Goal: Task Accomplishment & Management: Manage account settings

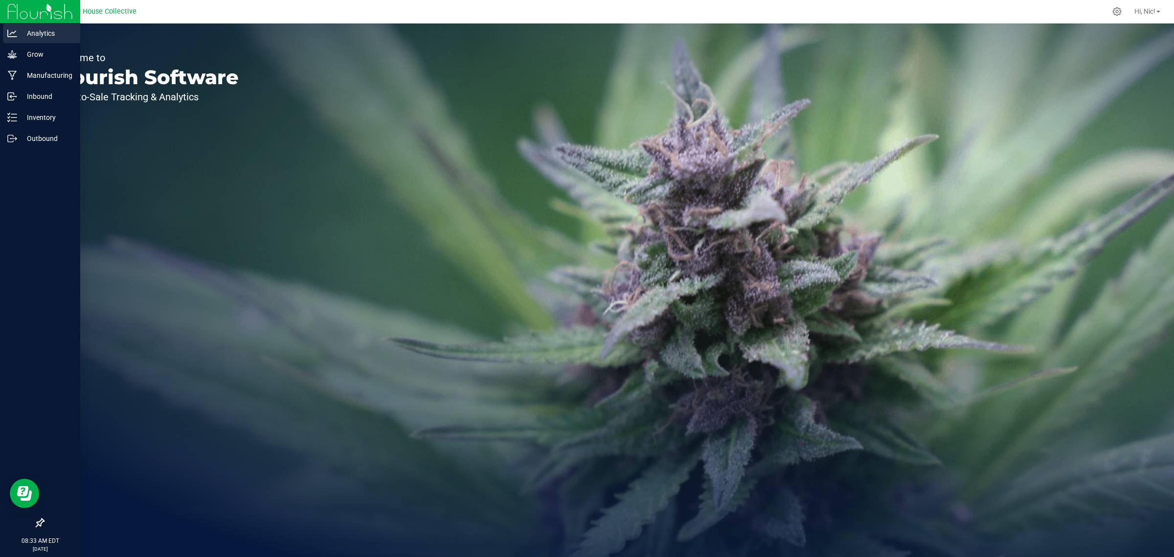
click at [49, 31] on p "Analytics" at bounding box center [46, 33] width 59 height 12
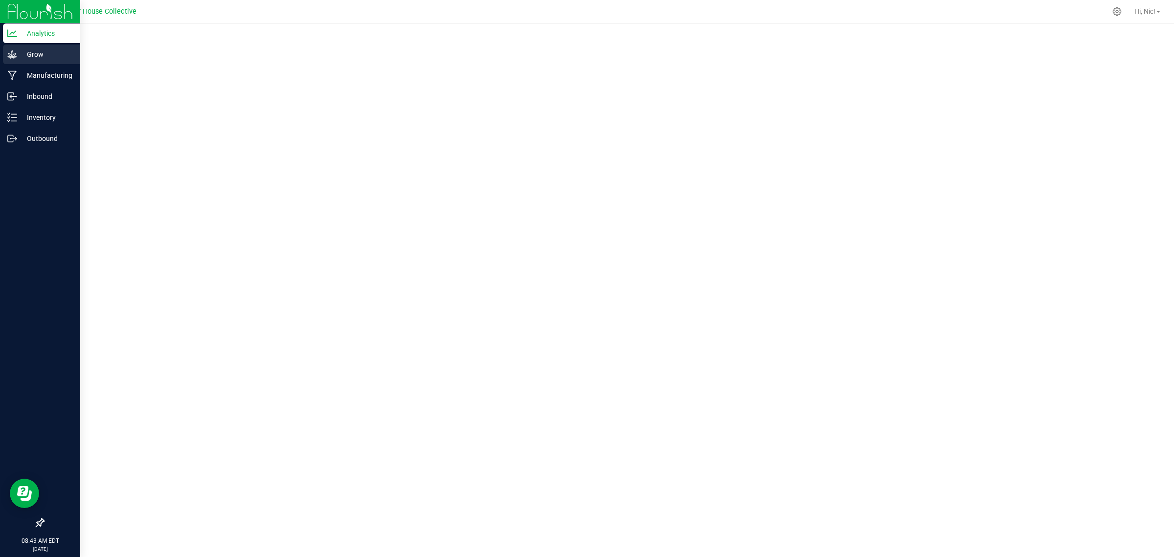
click at [33, 56] on p "Grow" at bounding box center [46, 54] width 59 height 12
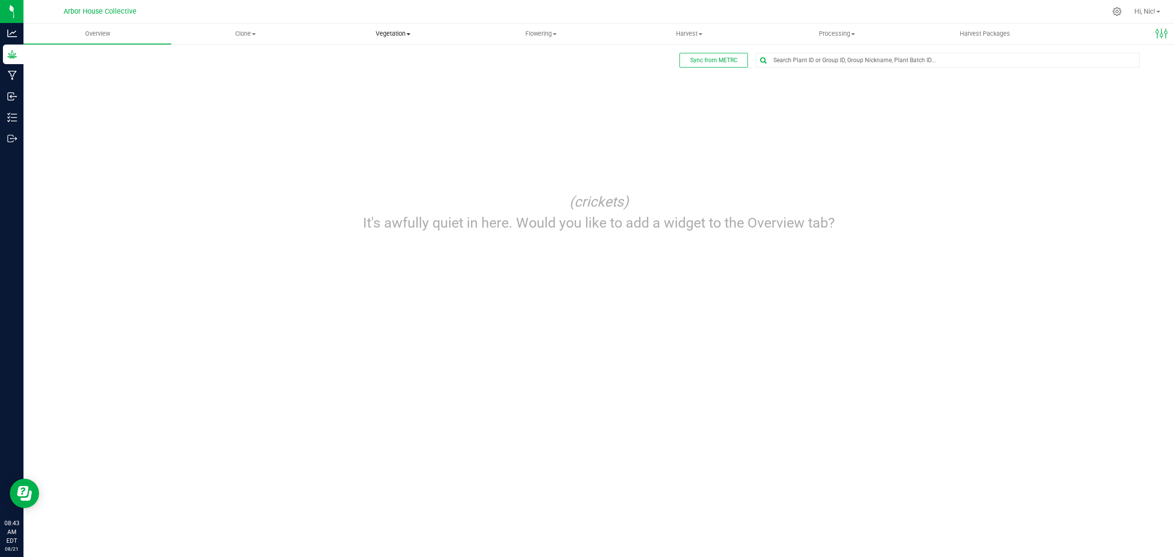
click at [389, 34] on span "Vegetation" at bounding box center [393, 33] width 147 height 9
click at [400, 56] on li "Veg groups" at bounding box center [393, 59] width 148 height 12
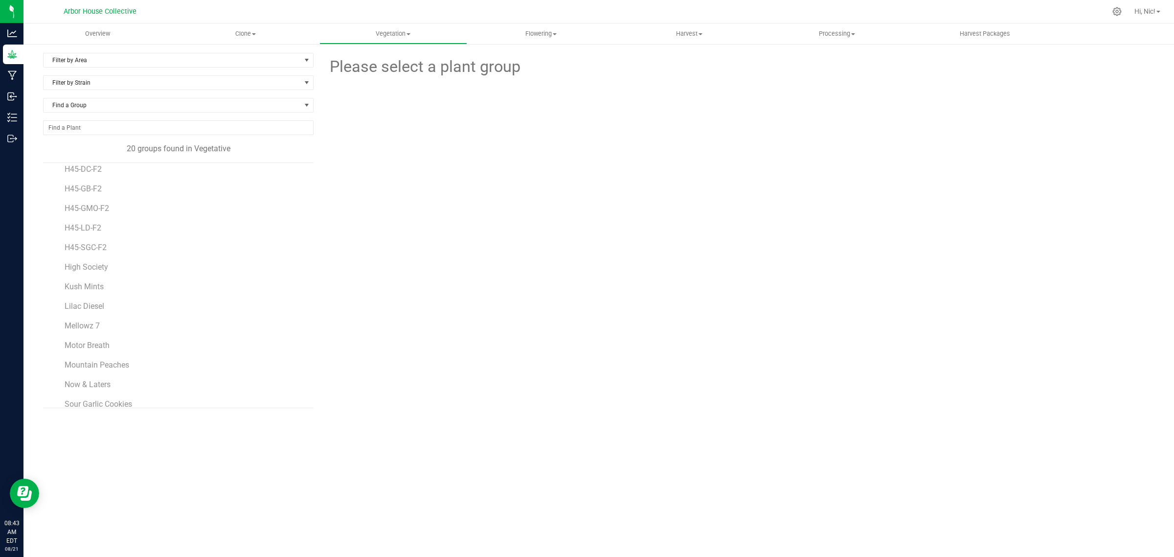
scroll to position [154, 0]
click at [255, 33] on span at bounding box center [254, 34] width 4 height 2
click at [224, 69] on span "Cloning groups" at bounding box center [208, 71] width 74 height 8
click at [94, 176] on span "H44-ER-F4" at bounding box center [84, 176] width 38 height 9
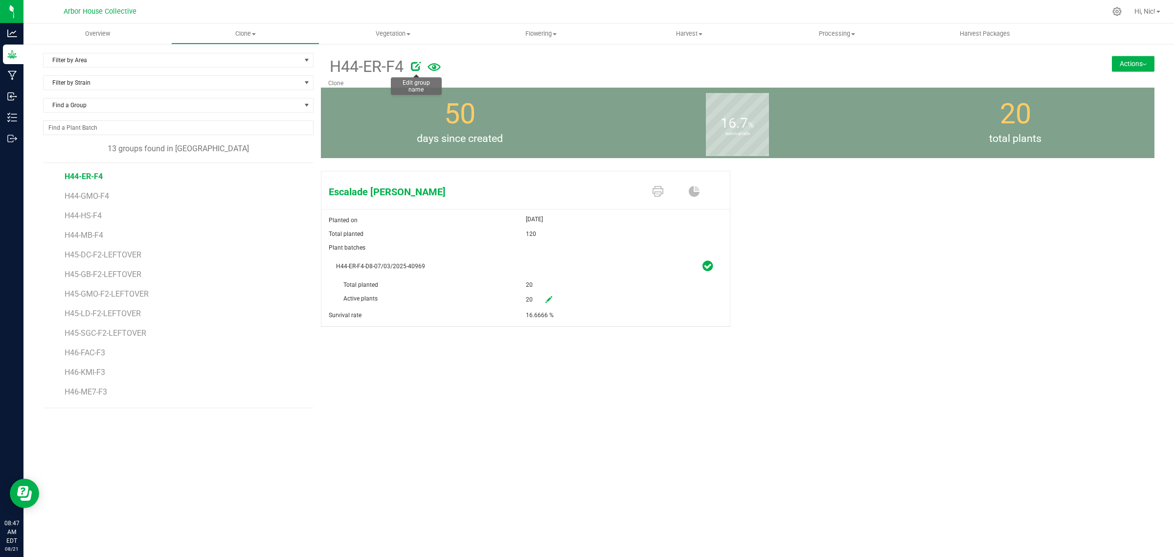
click at [420, 69] on icon at bounding box center [416, 66] width 10 height 10
click at [419, 66] on input "H44-ER-F4" at bounding box center [619, 66] width 583 height 15
type input "H44-ER-F4-Clones"
click at [472, 368] on div "H44-ER-F4-Clones Clone Actions Move group Split group" at bounding box center [738, 230] width 834 height 355
click at [942, 68] on icon "Cancel button" at bounding box center [940, 66] width 8 height 6
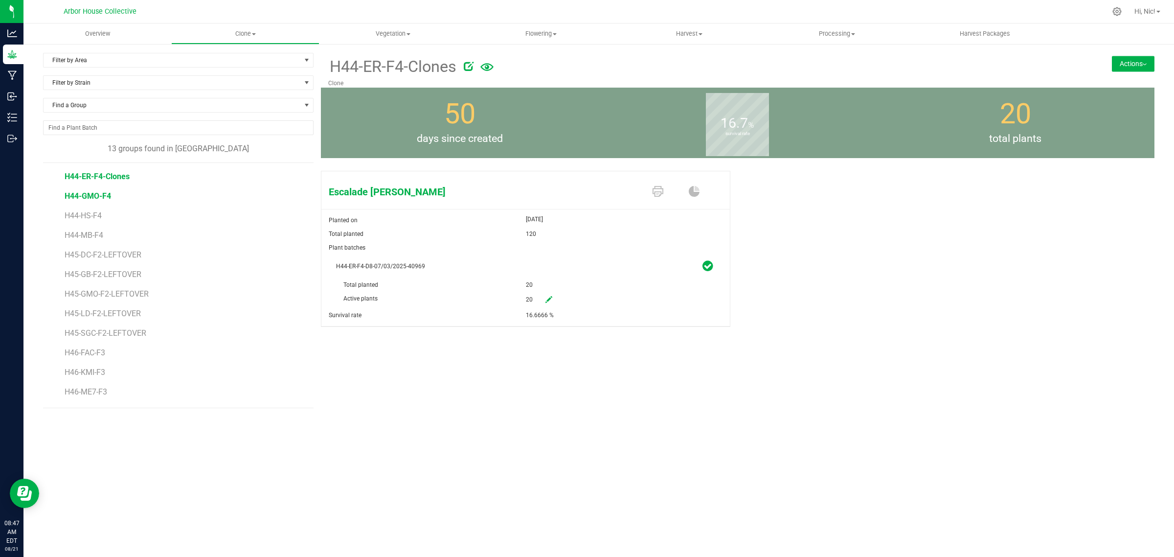
click at [96, 199] on span "H44-GMO-F4" at bounding box center [88, 195] width 46 height 9
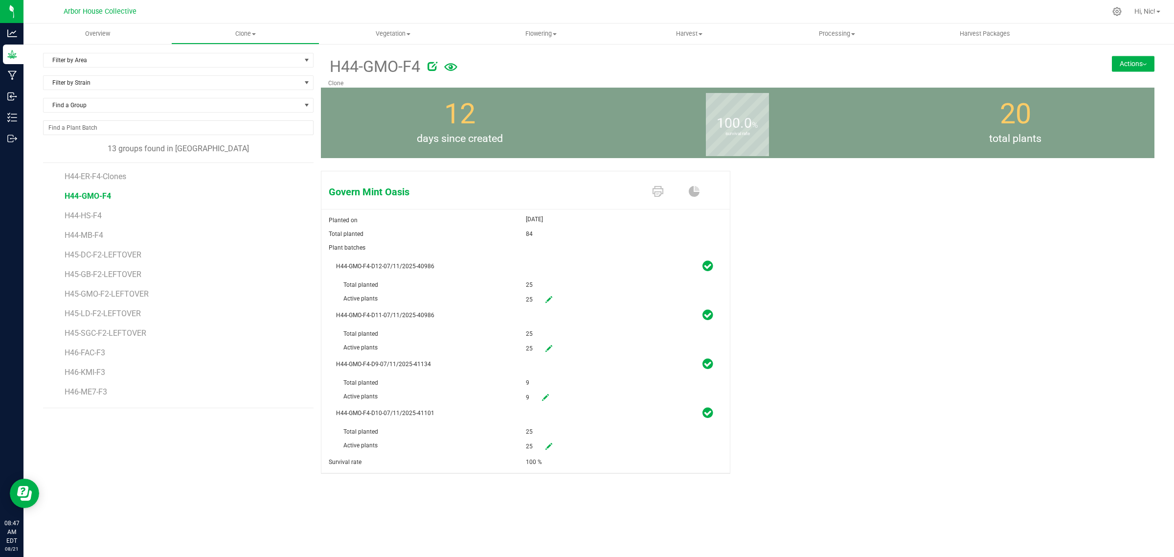
click at [434, 65] on icon at bounding box center [433, 66] width 10 height 10
click at [427, 67] on input "H44-GMO-F4" at bounding box center [619, 66] width 583 height 15
drag, startPoint x: 383, startPoint y: 69, endPoint x: 367, endPoint y: 68, distance: 15.7
click at [367, 68] on input "H44-GMO-F4-Clones" at bounding box center [619, 66] width 583 height 15
type input "H44-GMO-F4-Clones"
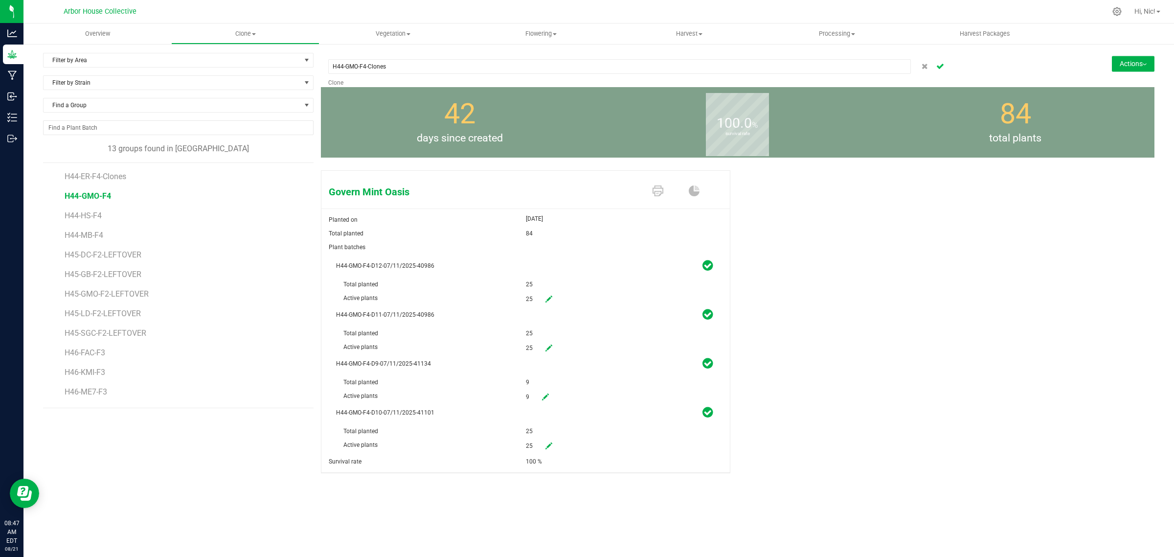
click at [938, 68] on icon "Cancel button" at bounding box center [940, 66] width 8 height 6
click at [97, 217] on span "H44-HS-F4" at bounding box center [84, 215] width 39 height 9
click at [413, 68] on icon at bounding box center [418, 66] width 10 height 10
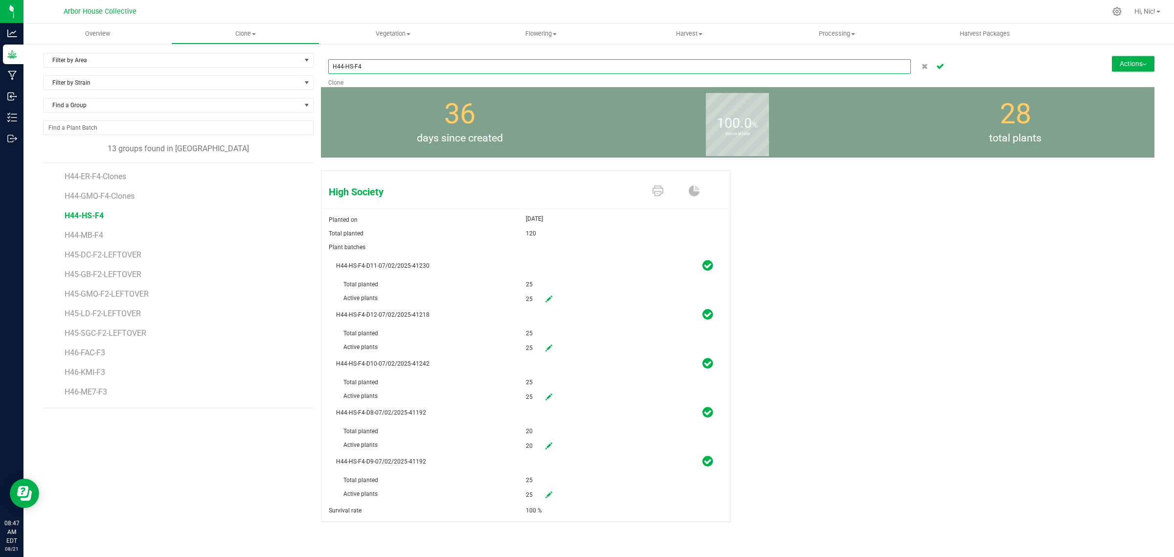
click at [409, 72] on input "H44-HS-F4" at bounding box center [619, 66] width 583 height 15
paste input "-Clones"
type input "H44-HS-F4-Clones"
click at [936, 66] on icon "Cancel button" at bounding box center [940, 66] width 8 height 6
click at [95, 238] on span "H44-MB-F4" at bounding box center [85, 234] width 41 height 9
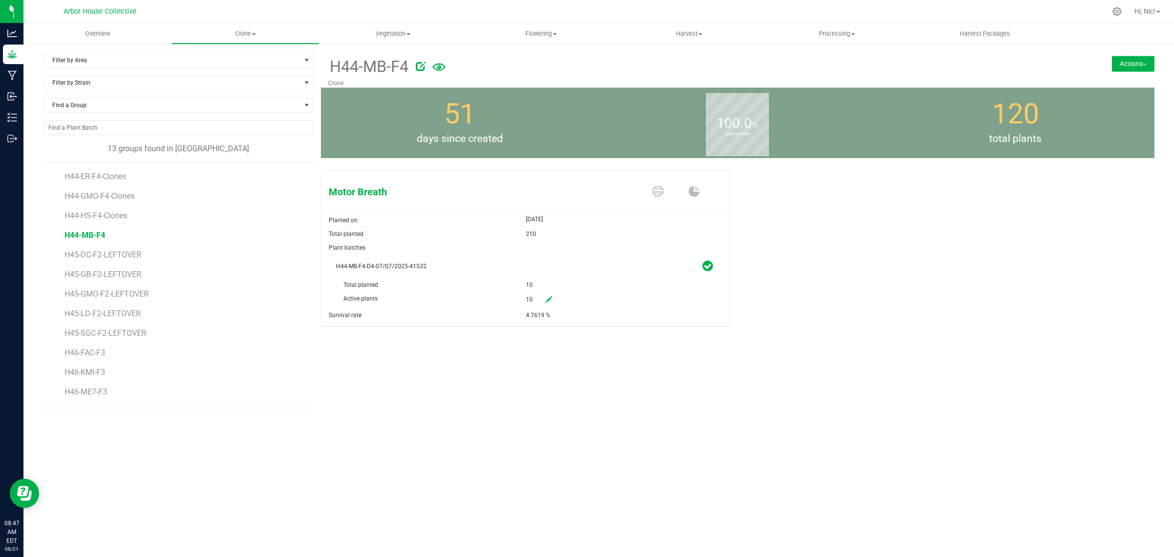
click at [422, 68] on icon at bounding box center [421, 66] width 10 height 10
click at [411, 72] on input "H44-MB-F4" at bounding box center [619, 66] width 583 height 15
paste input "-Clones"
type input "H44-MB-F4-Clones"
click at [941, 63] on icon "Cancel button" at bounding box center [940, 66] width 8 height 6
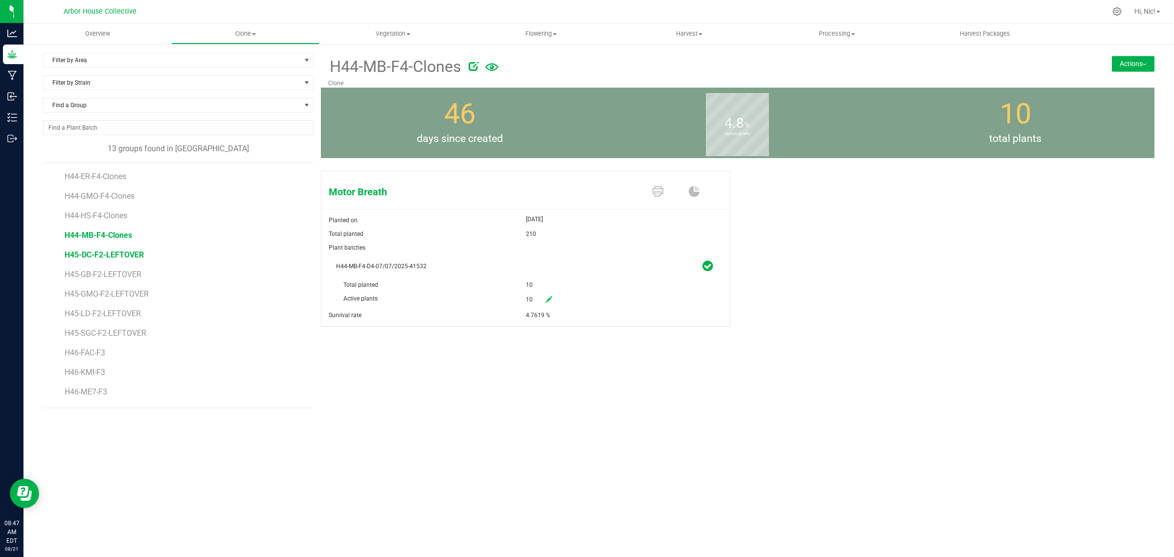
click at [130, 257] on span "H45-DC-F2-LEFTOVER" at bounding box center [104, 254] width 79 height 9
click at [492, 64] on div at bounding box center [747, 65] width 524 height 20
click at [495, 64] on icon at bounding box center [497, 66] width 10 height 10
click at [363, 67] on input "H45-DC-F2-LEFTOVER" at bounding box center [619, 66] width 583 height 15
paste input "-Clones"
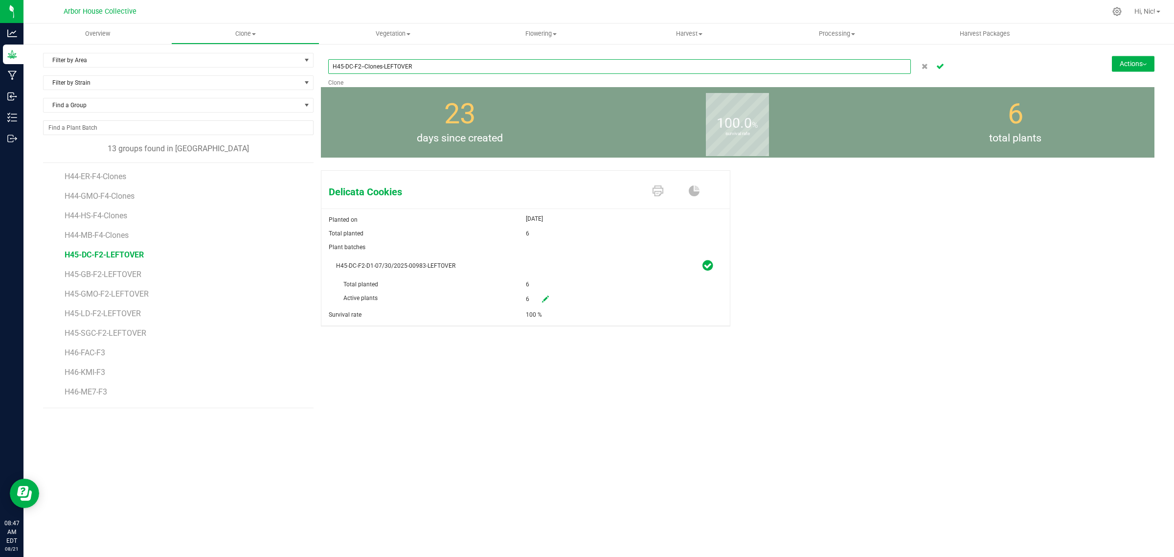
type input "H45-DC-F2--Clones-LEFTOVER"
click at [938, 67] on icon "Cancel button" at bounding box center [940, 66] width 8 height 6
click at [128, 277] on span "H45-GB-F2-LEFTOVER" at bounding box center [105, 274] width 80 height 9
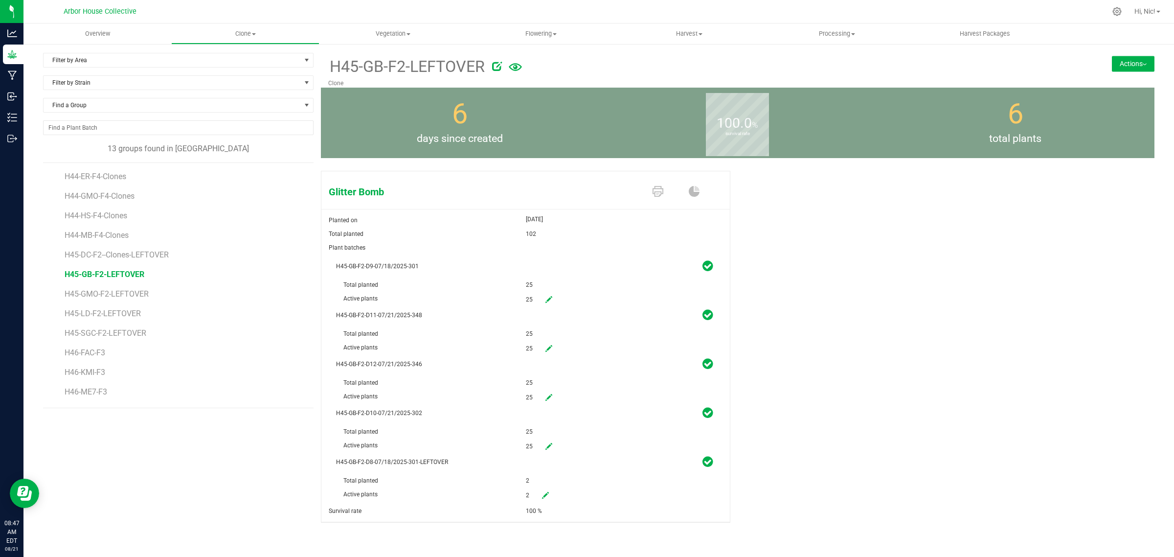
click at [492, 68] on icon at bounding box center [497, 66] width 10 height 10
click at [360, 67] on input "H45-GB-F2-LEFTOVER" at bounding box center [619, 66] width 583 height 15
paste input "Clones-"
type input "H45-GB-F2-Clones-LEFTOVER"
click at [936, 68] on icon "Cancel button" at bounding box center [940, 66] width 8 height 6
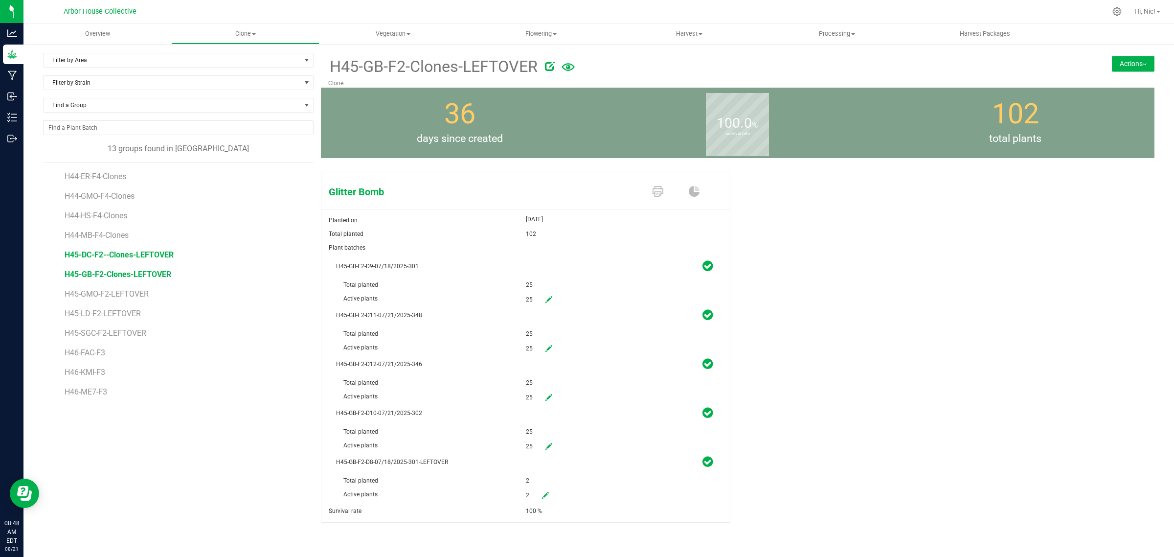
click at [158, 256] on span "H45-DC-F2--Clones-LEFTOVER" at bounding box center [119, 254] width 109 height 9
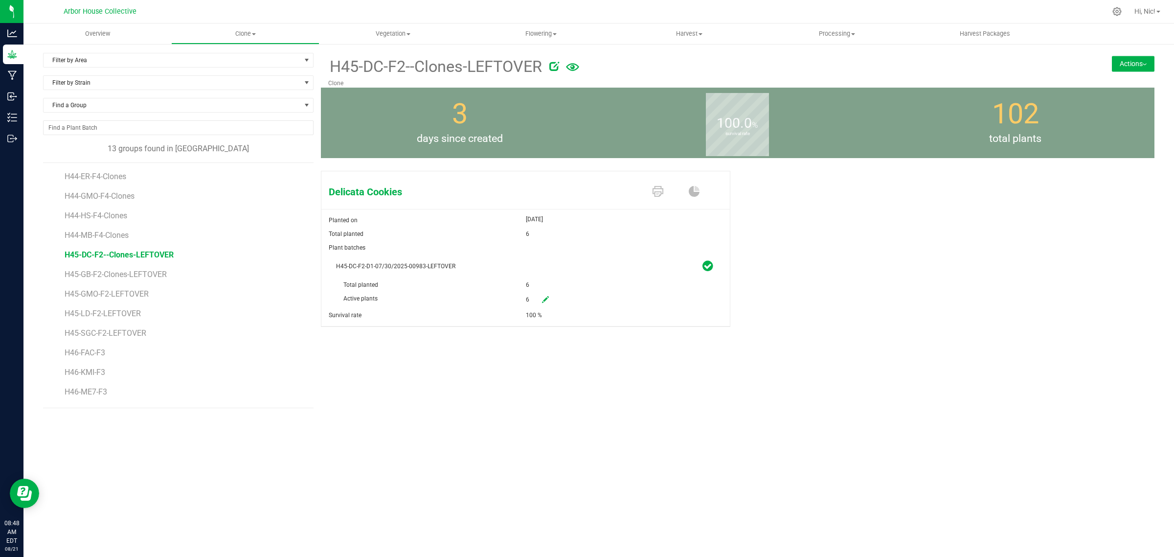
click at [413, 68] on span "H45-DC-F2--Clones-LEFTOVER" at bounding box center [435, 67] width 214 height 24
click at [553, 64] on icon at bounding box center [554, 66] width 10 height 10
click at [363, 67] on input "H45-DC-F2--Clones-LEFTOVER" at bounding box center [619, 66] width 583 height 15
type input "H45-DC-F2-Clones-LEFTOVER"
click at [942, 65] on icon "Cancel button" at bounding box center [940, 66] width 8 height 6
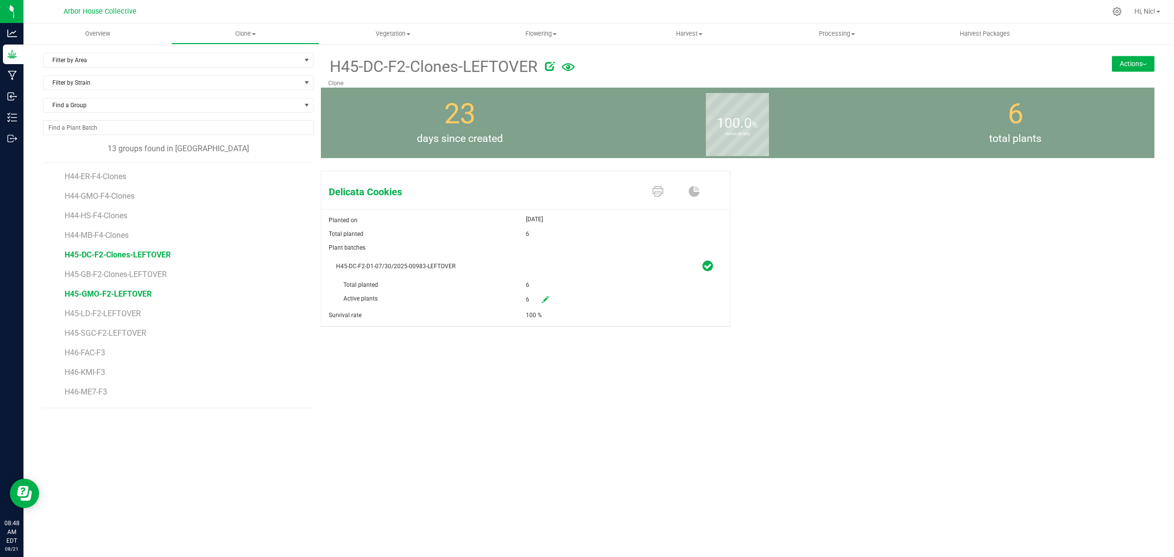
click at [143, 293] on span "H45-GMO-F2-LEFTOVER" at bounding box center [108, 293] width 87 height 9
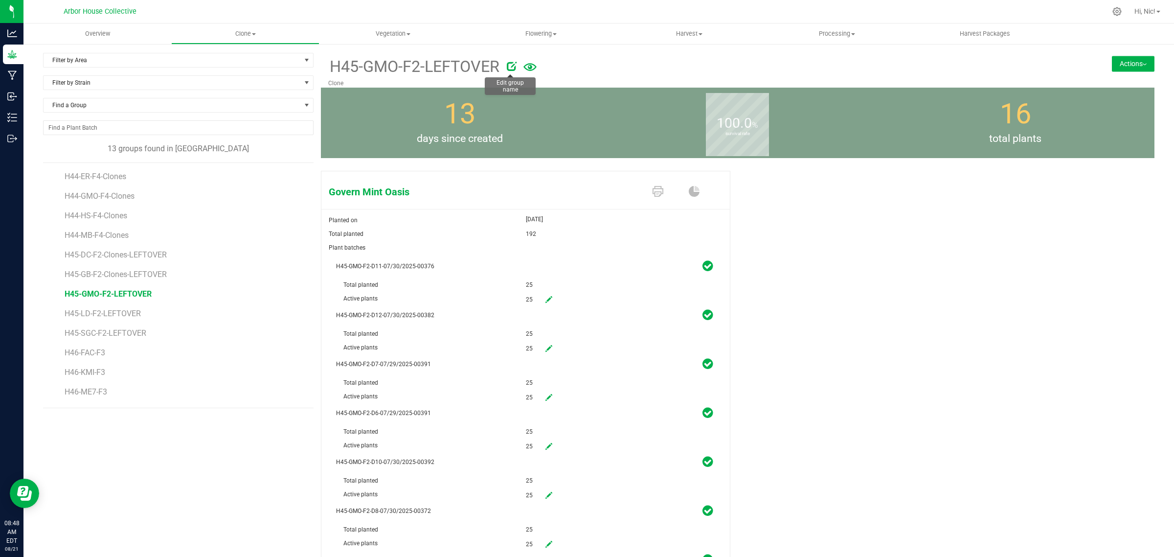
click at [509, 68] on icon at bounding box center [512, 66] width 10 height 10
click at [363, 67] on input "H45-GMO-F2-LEFTOVER" at bounding box center [619, 66] width 583 height 15
paste input "Clones-"
type input "H45-GMO-F2-Clones-LEFTOVER"
click at [936, 67] on icon "Cancel button" at bounding box center [940, 66] width 8 height 6
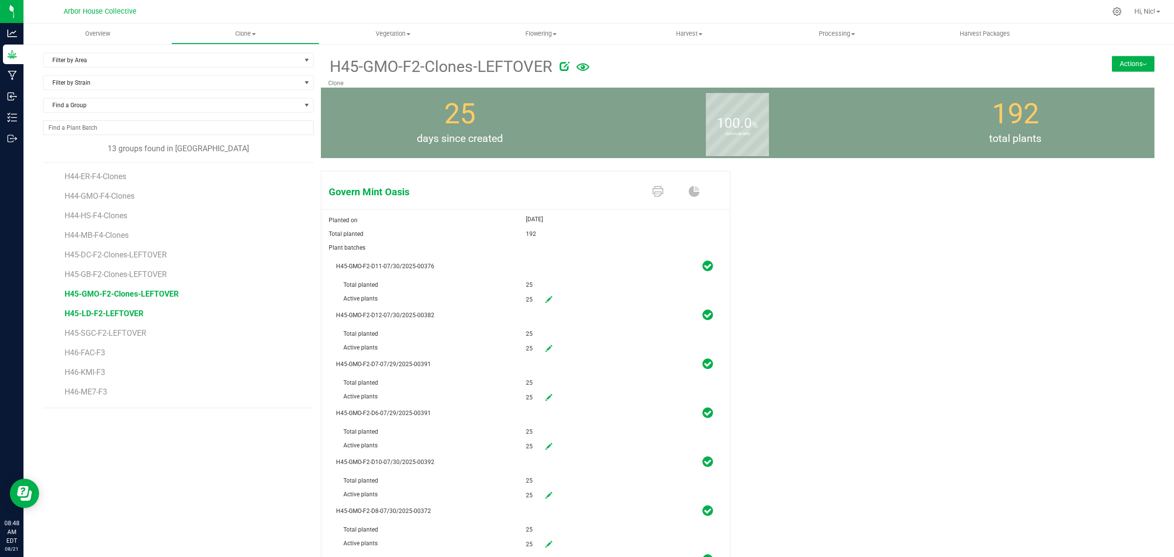
click at [127, 316] on span "H45-LD-F2-LEFTOVER" at bounding box center [104, 313] width 79 height 9
click at [491, 65] on icon at bounding box center [495, 66] width 10 height 10
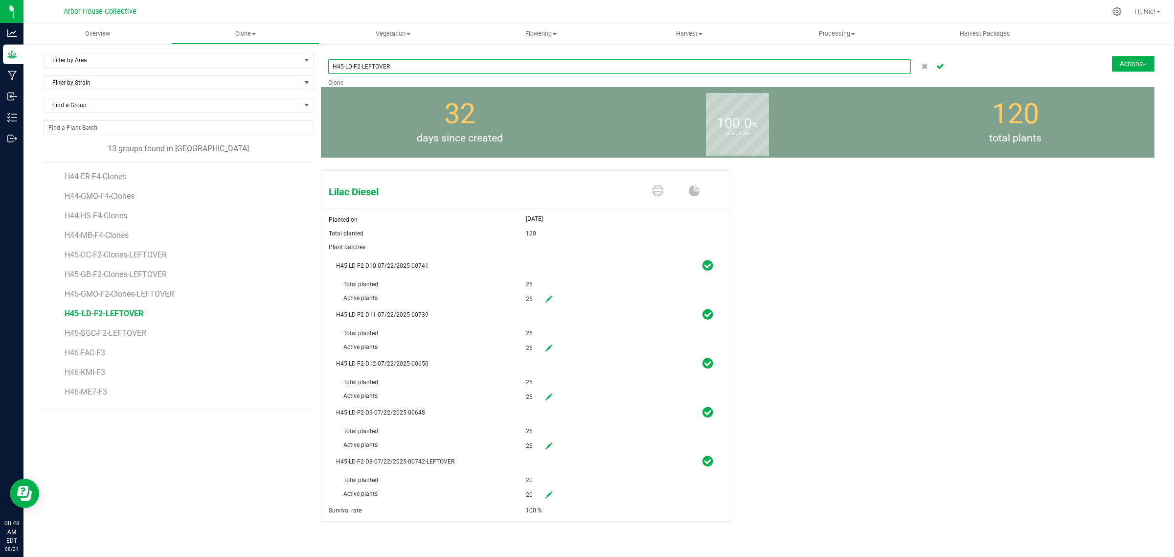
click at [357, 67] on input "H45-LD-F2-LEFTOVER" at bounding box center [619, 66] width 583 height 15
paste input "Clones-"
type input "H45-LD-F2-Clones-LEFTOVER"
click at [936, 68] on icon "Cancel button" at bounding box center [940, 66] width 8 height 6
click at [138, 336] on span "H45-SGC-F2-LEFTOVER" at bounding box center [107, 332] width 85 height 9
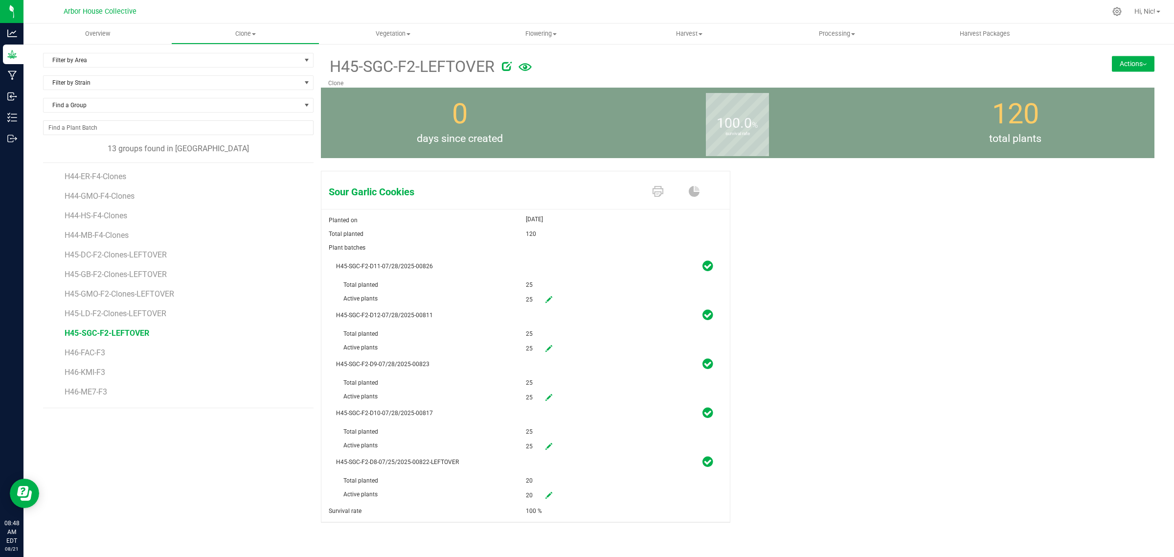
click at [507, 67] on icon at bounding box center [507, 66] width 10 height 10
click at [361, 69] on input "H45-SGC-F2-LEFTOVER" at bounding box center [619, 66] width 583 height 15
paste input "Clones-"
type input "H45-SGC-F2-Clones-LEFTOVER"
click at [936, 65] on icon "Cancel button" at bounding box center [940, 66] width 8 height 6
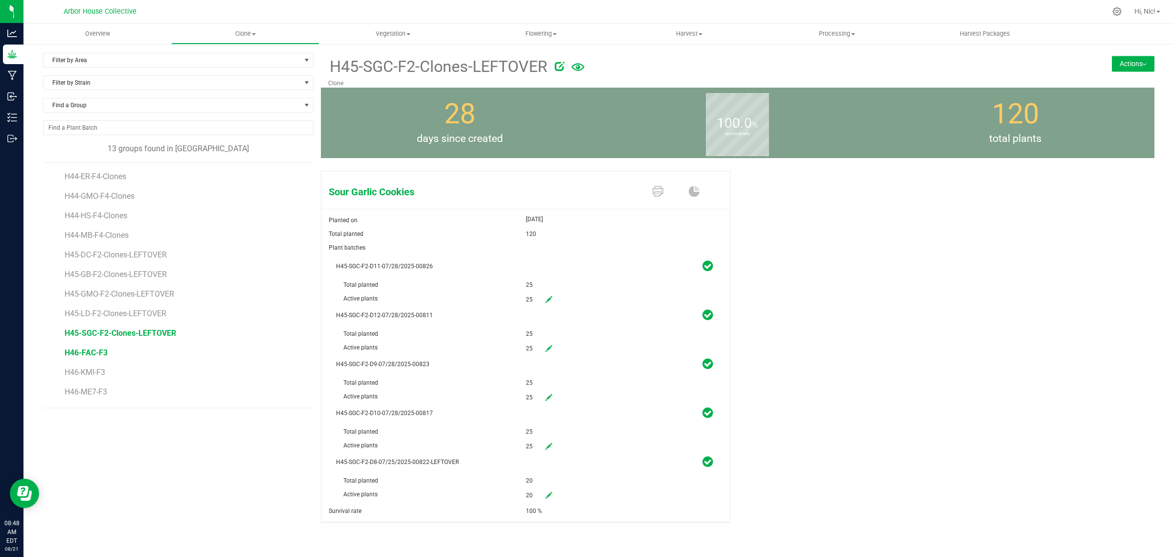
click at [104, 351] on span "H46-FAC-F3" at bounding box center [86, 352] width 43 height 9
click at [424, 64] on icon at bounding box center [425, 66] width 10 height 10
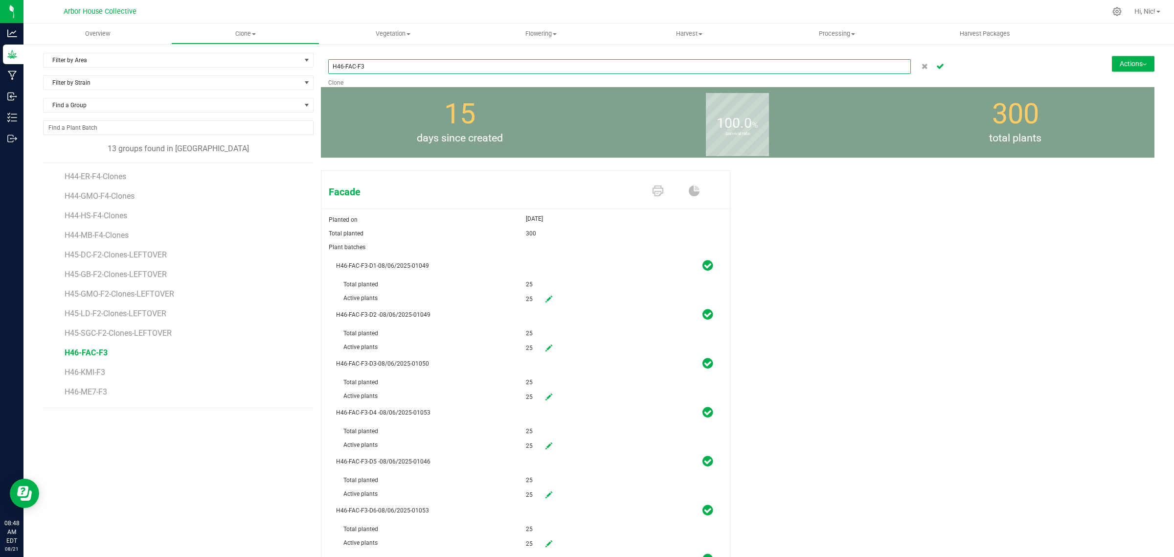
click at [353, 65] on input "H46-FAC-F3" at bounding box center [619, 66] width 583 height 15
paste input "Clones-"
type input "H46-FAC-Clones-F3"
click at [936, 67] on icon "Cancel button" at bounding box center [940, 66] width 8 height 6
click at [101, 374] on span "H46-KMI-F3" at bounding box center [86, 371] width 43 height 9
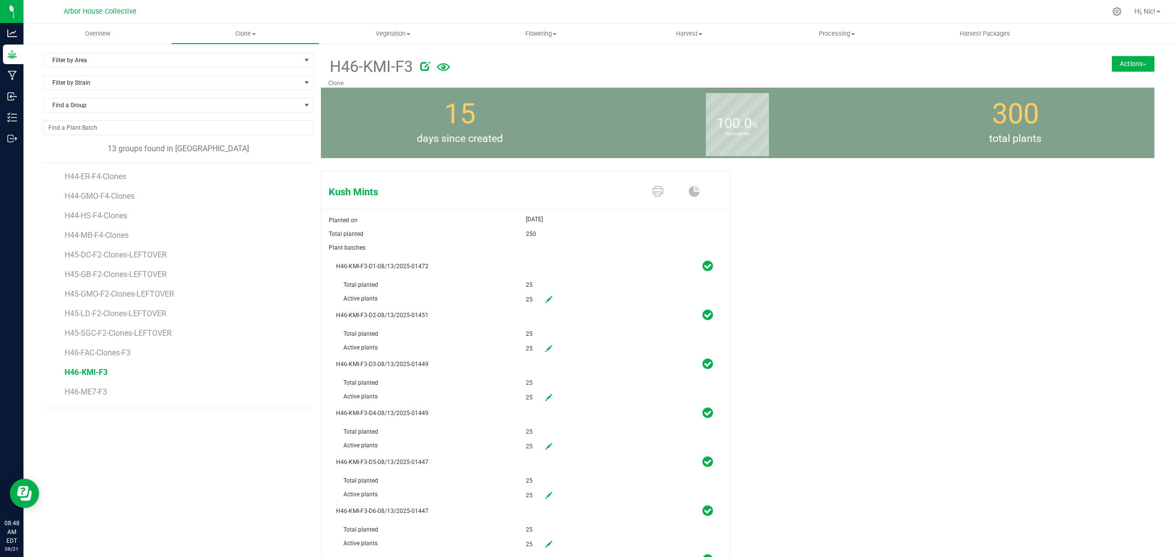
click at [426, 67] on icon at bounding box center [425, 66] width 10 height 10
click at [367, 67] on input "H46-KMI-F3" at bounding box center [619, 66] width 583 height 15
paste input "-Clones"
type input "H46-KMI-F3-Clones"
click at [936, 68] on icon "Cancel button" at bounding box center [940, 66] width 8 height 6
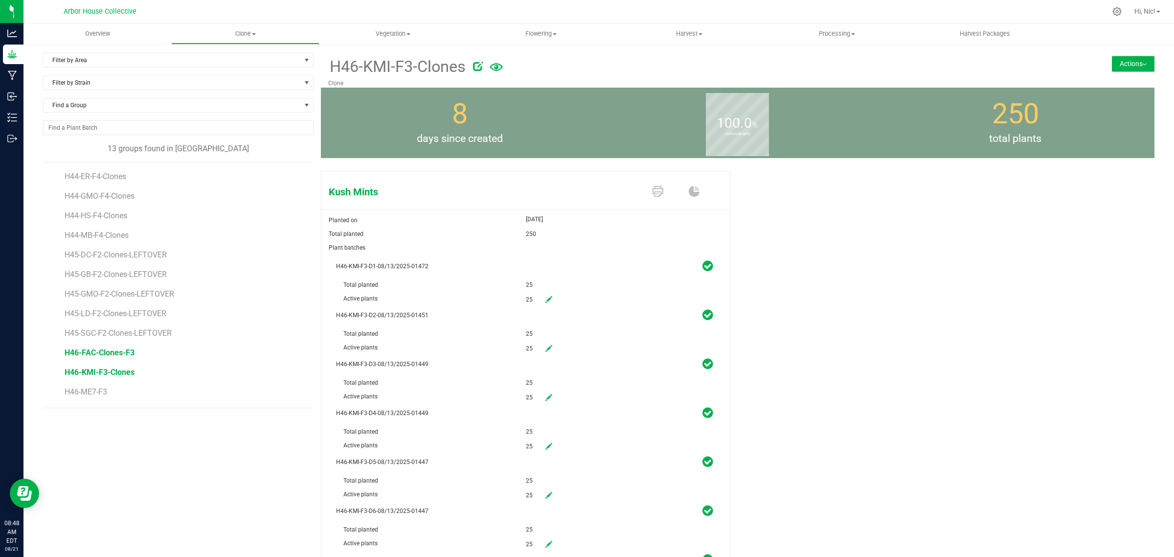
click at [130, 353] on span "H46-FAC-Clones-F3" at bounding box center [100, 352] width 70 height 9
click at [478, 67] on icon at bounding box center [478, 66] width 10 height 10
click at [374, 67] on input "H46-FAC-Clones-F3" at bounding box center [619, 66] width 583 height 15
click at [409, 65] on input "H46-FAC-F3" at bounding box center [619, 66] width 583 height 15
paste input "-Clones"
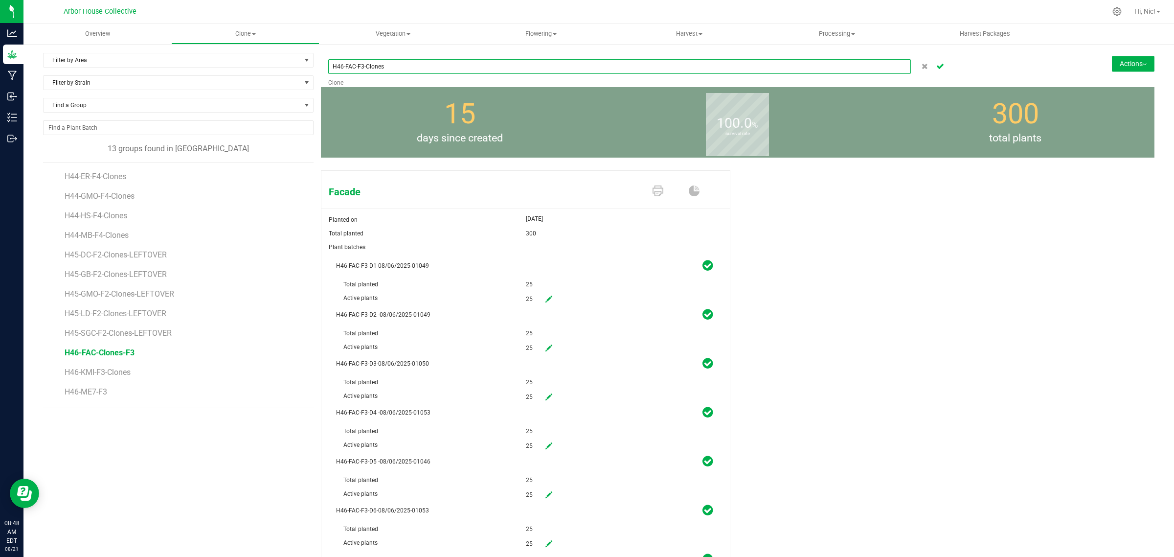
type input "H46-FAC-F3-Clones"
click at [936, 65] on icon "Cancel button" at bounding box center [940, 66] width 8 height 6
click at [92, 394] on span "H46-ME7-F3" at bounding box center [87, 391] width 45 height 9
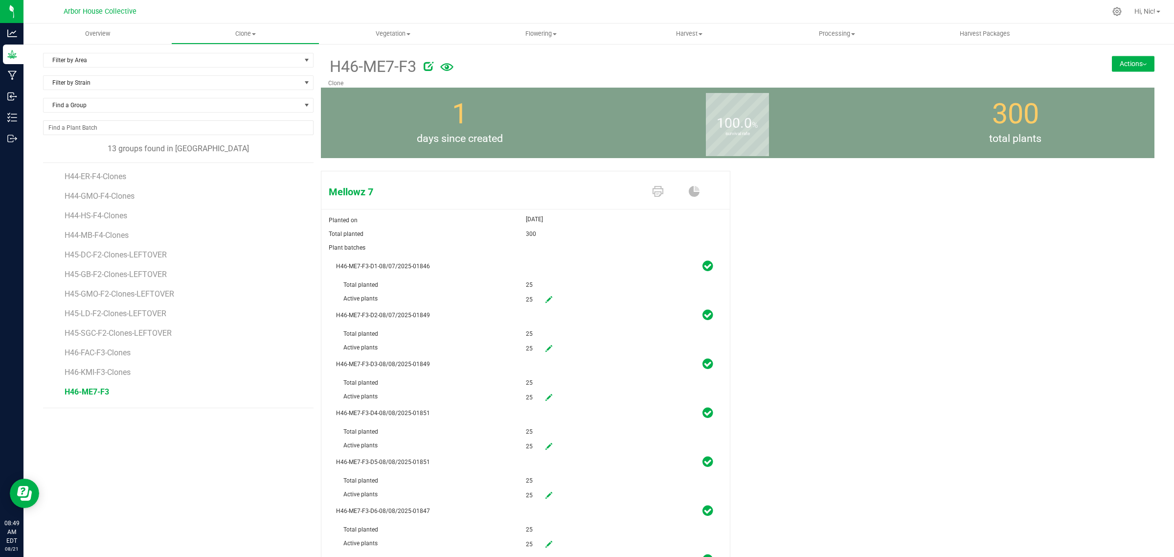
click at [428, 62] on icon at bounding box center [429, 66] width 10 height 10
click at [424, 67] on input "H46-ME7-F3" at bounding box center [619, 66] width 583 height 15
paste input "-Clones"
type input "H46-ME7-F3-Clones"
click at [936, 68] on icon "Cancel button" at bounding box center [940, 66] width 8 height 6
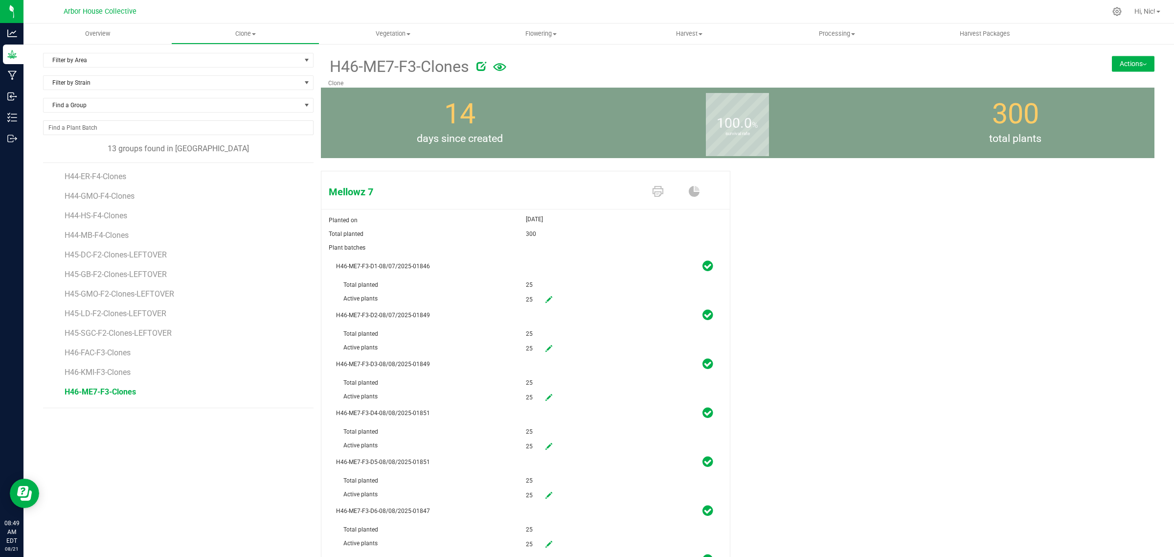
scroll to position [18, 0]
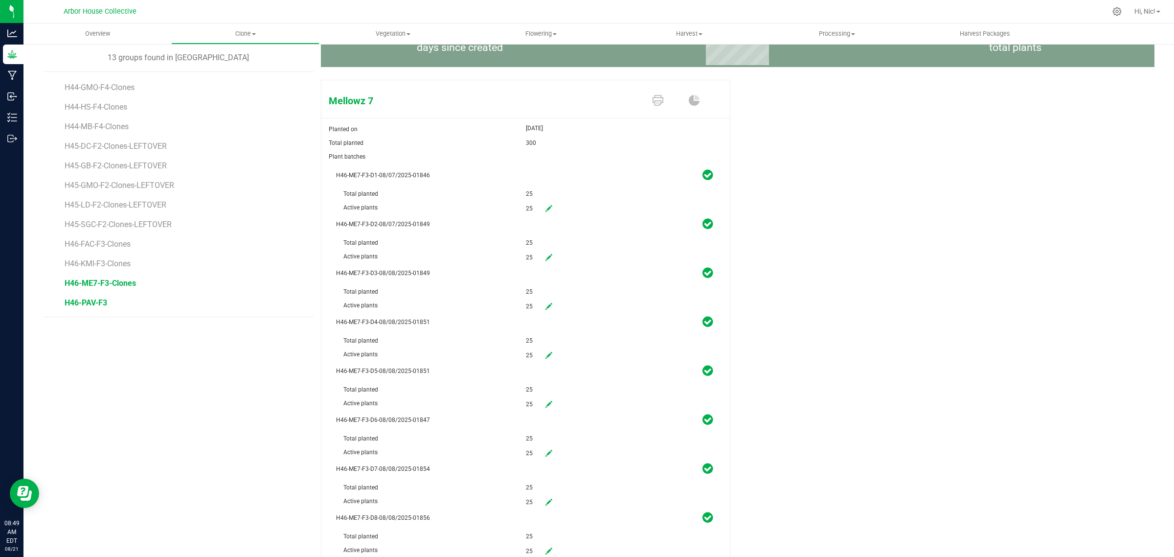
click at [103, 300] on span "H46-PAV-F3" at bounding box center [86, 302] width 43 height 9
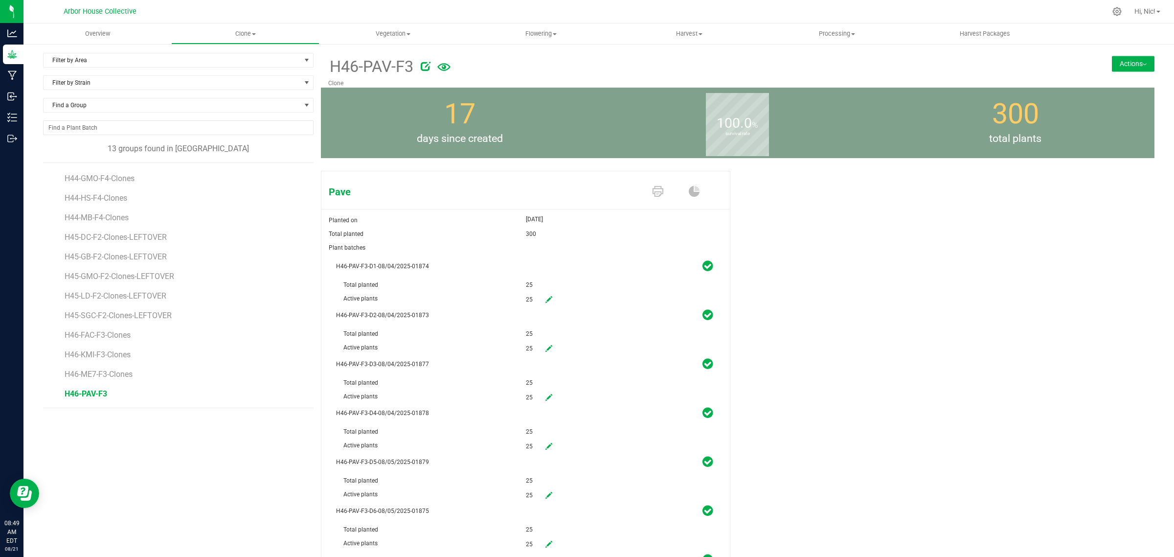
click at [421, 63] on icon at bounding box center [426, 66] width 10 height 10
click at [421, 72] on input "H46-PAV-F3" at bounding box center [619, 66] width 583 height 15
paste input "-Clones"
type input "H46-PAV-F3-Clones"
click at [936, 68] on icon "Cancel button" at bounding box center [940, 66] width 8 height 6
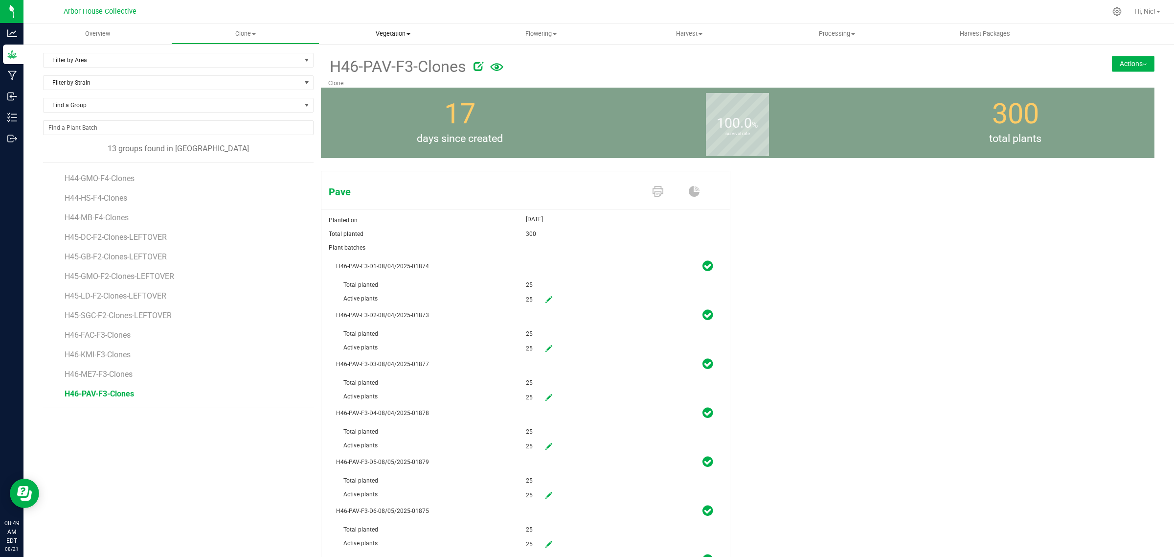
click at [408, 33] on span at bounding box center [409, 34] width 4 height 2
click at [400, 57] on li "Veg groups" at bounding box center [393, 59] width 148 height 12
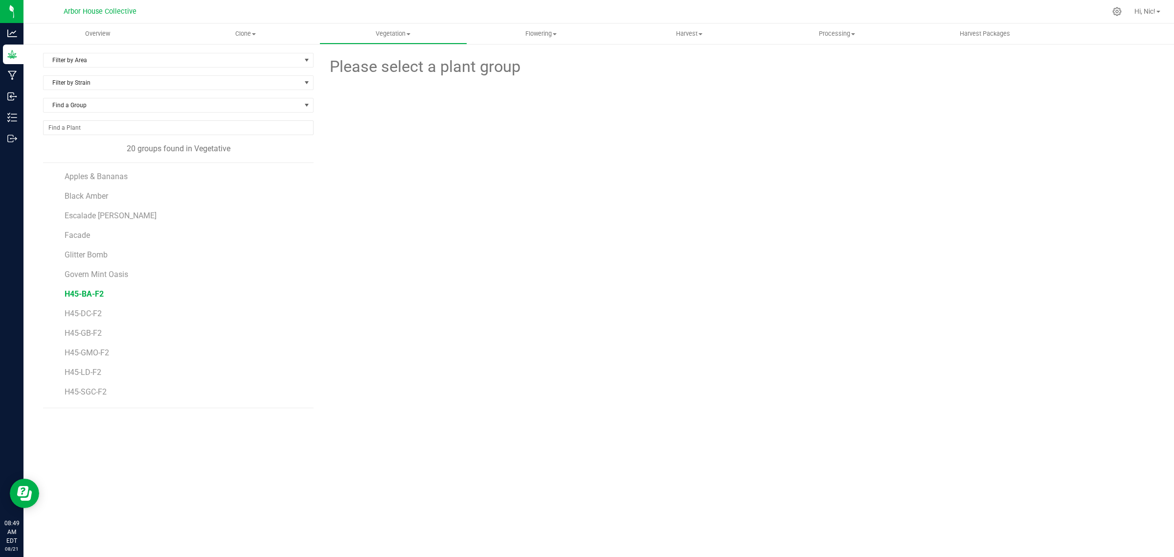
click at [97, 297] on span "H45-BA-F2" at bounding box center [84, 293] width 39 height 9
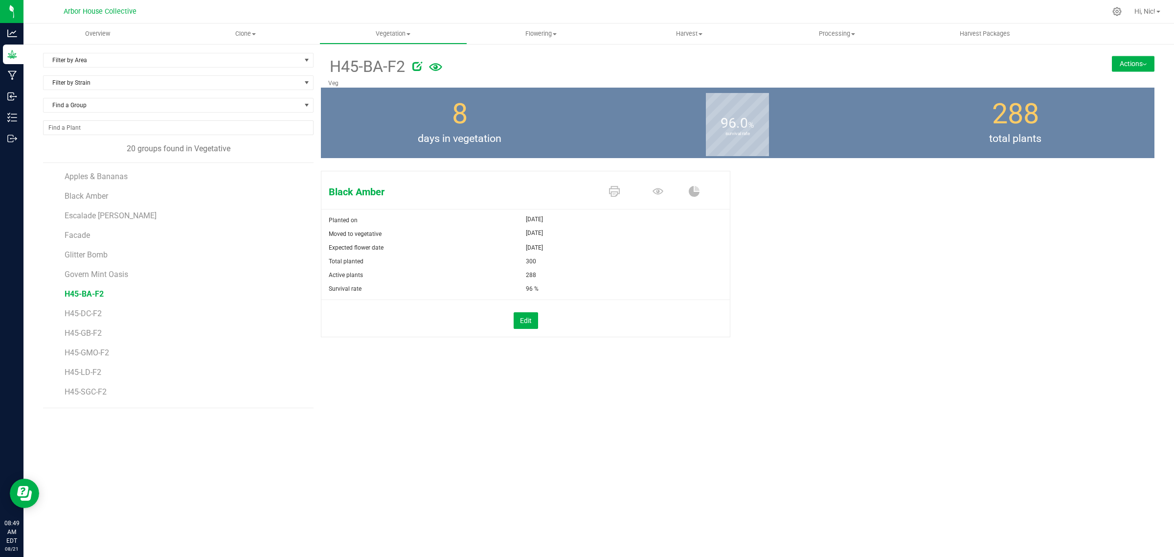
click at [416, 68] on icon at bounding box center [417, 66] width 10 height 10
click at [416, 68] on input "H45-BA-F2" at bounding box center [619, 66] width 583 height 15
click at [416, 68] on input "H45-BA-F2-Veg" at bounding box center [619, 66] width 583 height 15
drag, startPoint x: 390, startPoint y: 67, endPoint x: 455, endPoint y: 71, distance: 64.7
click at [363, 67] on input "H45-BA-F2-Veg" at bounding box center [619, 66] width 583 height 15
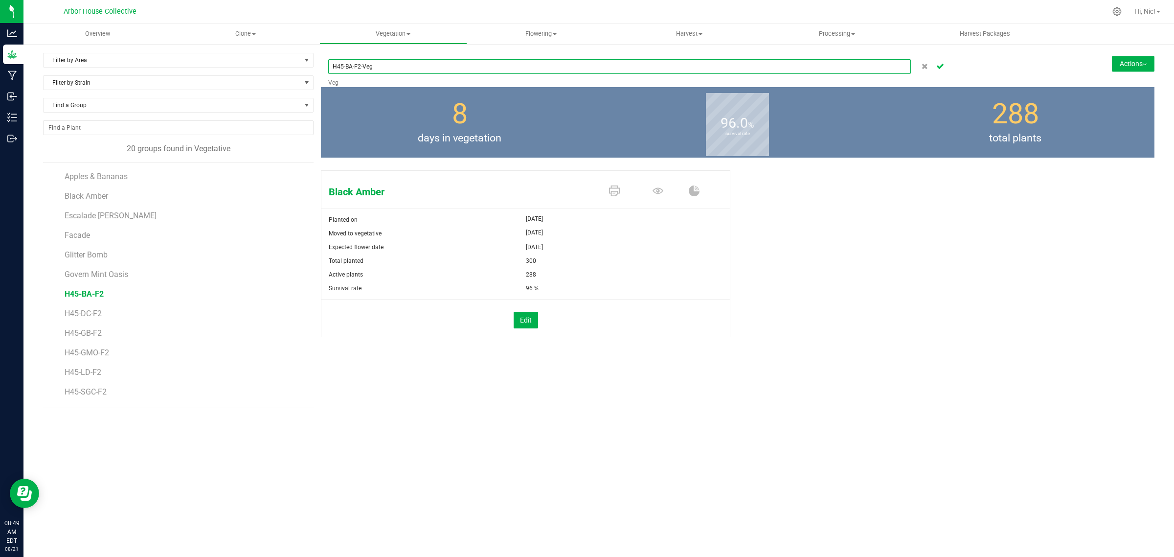
type input "H45-BA-F2-Veg"
click at [938, 67] on icon "Cancel button" at bounding box center [940, 66] width 8 height 6
click at [97, 317] on span "H45-DC-F2" at bounding box center [84, 313] width 39 height 9
click at [417, 70] on icon at bounding box center [418, 66] width 10 height 10
click at [417, 70] on input "H45-DC-F2" at bounding box center [619, 66] width 583 height 15
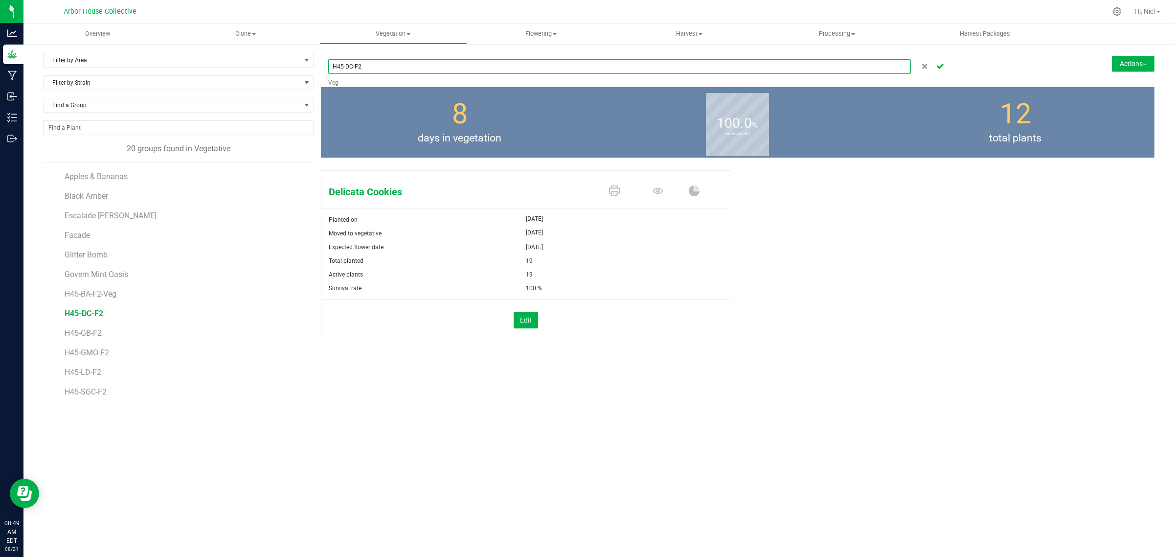
click at [417, 65] on input "H45-DC-F2" at bounding box center [619, 66] width 583 height 15
paste input "-Veg"
type input "H45-DC-F2-Veg"
click at [939, 67] on icon "Cancel button" at bounding box center [940, 66] width 8 height 6
click at [96, 332] on span "H45-GB-F2" at bounding box center [84, 332] width 39 height 9
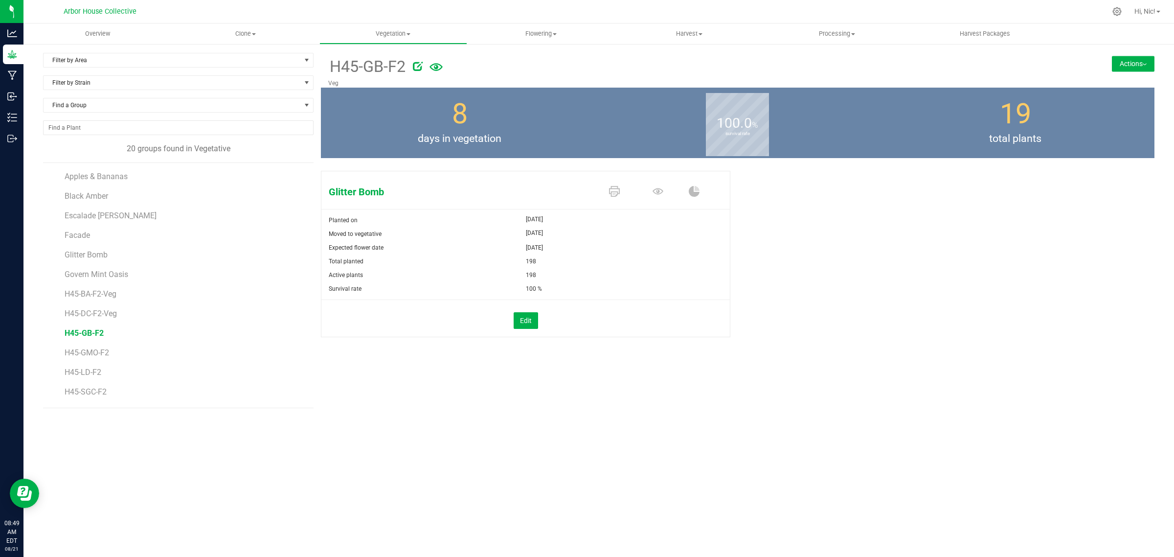
click at [420, 66] on icon at bounding box center [418, 66] width 10 height 10
click at [420, 66] on input "H45-GB-F2" at bounding box center [619, 66] width 583 height 15
click at [390, 68] on input "H45-GB-F2" at bounding box center [619, 66] width 583 height 15
paste input "-Veg"
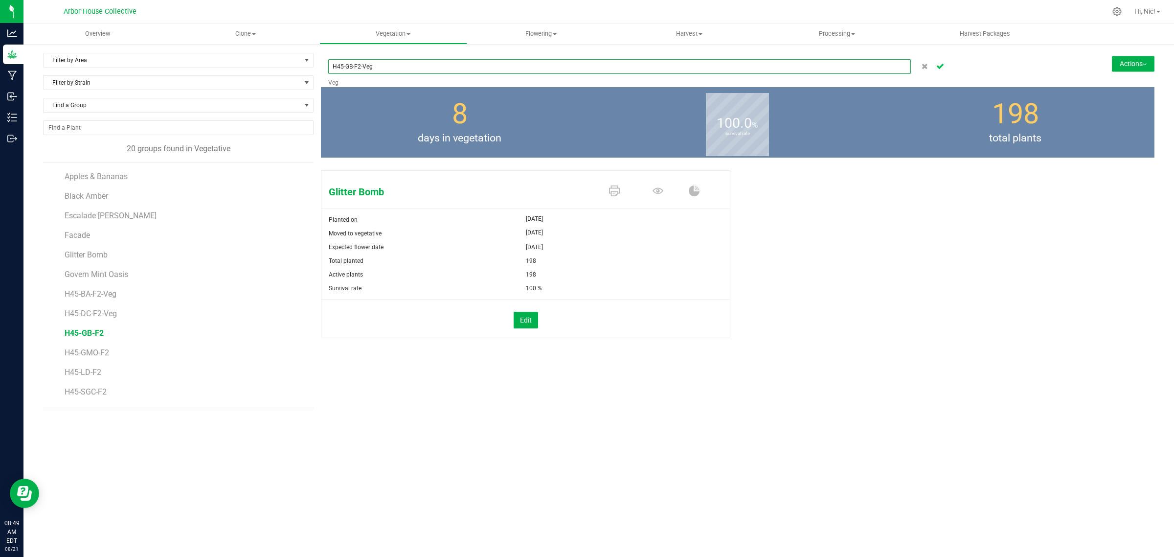
type input "H45-GB-F2-Veg"
click at [942, 65] on icon "Cancel button" at bounding box center [940, 66] width 8 height 6
click at [109, 354] on span "H45-GMO-F2" at bounding box center [88, 352] width 46 height 9
click at [436, 64] on icon at bounding box center [433, 66] width 10 height 10
click at [436, 66] on input "H45-GMO-F2" at bounding box center [619, 66] width 583 height 15
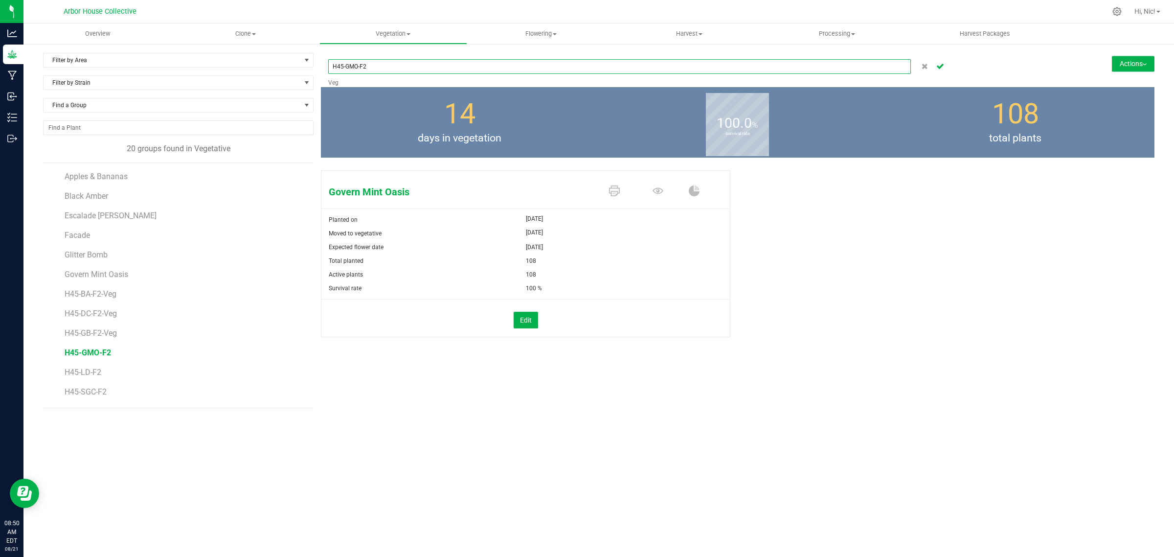
paste input "-Veg"
type input "H45-GMO-F2-Veg"
click at [940, 65] on icon "Cancel button" at bounding box center [940, 66] width 8 height 6
click at [86, 374] on span "H45-LD-F2" at bounding box center [84, 371] width 38 height 9
click at [415, 65] on icon at bounding box center [416, 66] width 10 height 10
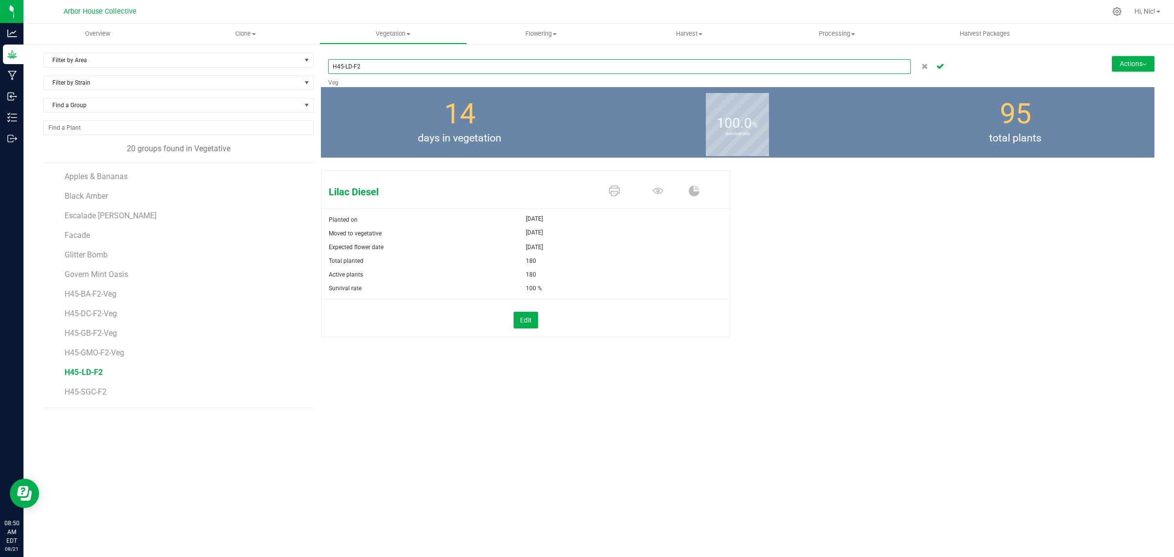
click at [417, 71] on input "H45-LD-F2" at bounding box center [619, 66] width 583 height 15
paste input "-Veg"
type input "H45-LD-F2-Veg"
click at [938, 65] on icon "Cancel button" at bounding box center [940, 66] width 8 height 6
click at [99, 394] on span "H45-SGC-F2" at bounding box center [87, 391] width 44 height 9
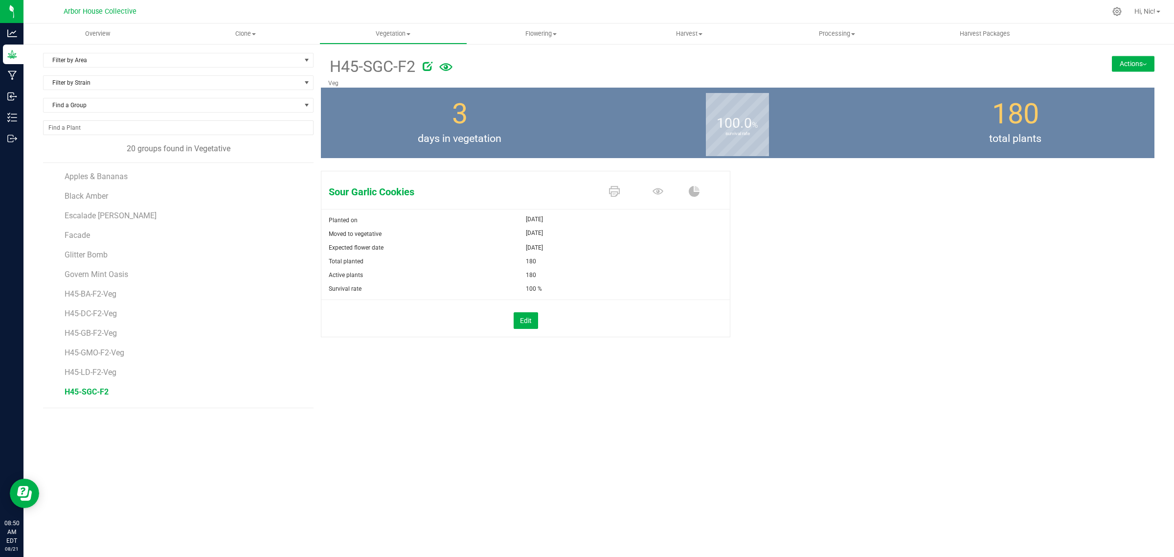
click at [430, 67] on icon at bounding box center [428, 66] width 10 height 10
click at [429, 68] on input "H45-SGC-F2" at bounding box center [619, 66] width 583 height 15
paste input "-Veg"
type input "H45-SGC-F2-Veg"
click at [938, 67] on icon "Cancel button" at bounding box center [940, 66] width 8 height 6
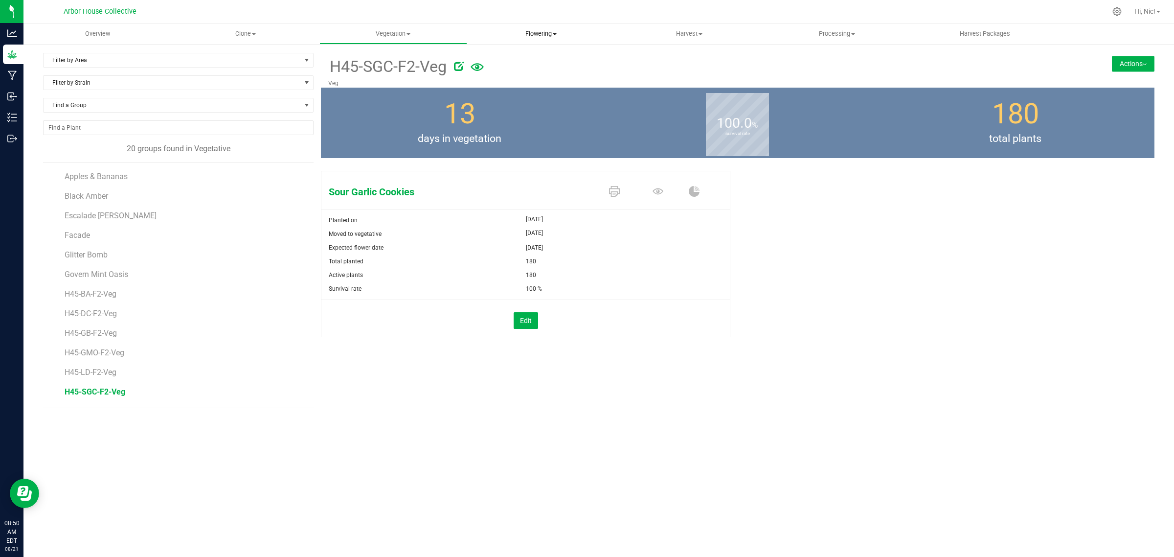
click at [556, 31] on span "Flowering" at bounding box center [541, 33] width 147 height 9
click at [547, 69] on span "Flowering groups" at bounding box center [507, 71] width 81 height 8
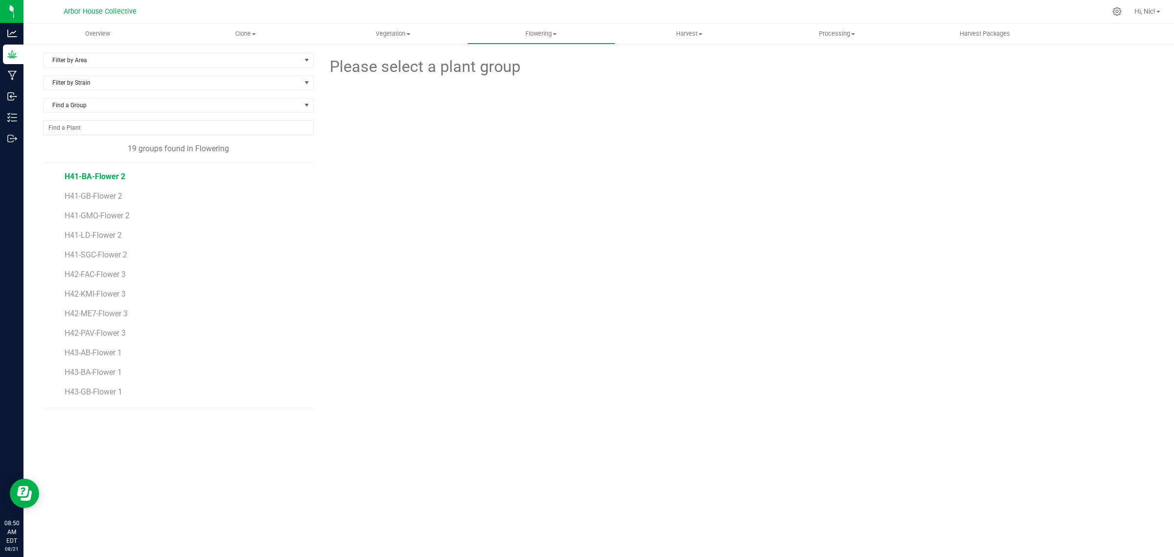
click at [120, 180] on span "H41-BA-Flower 2" at bounding box center [95, 176] width 61 height 9
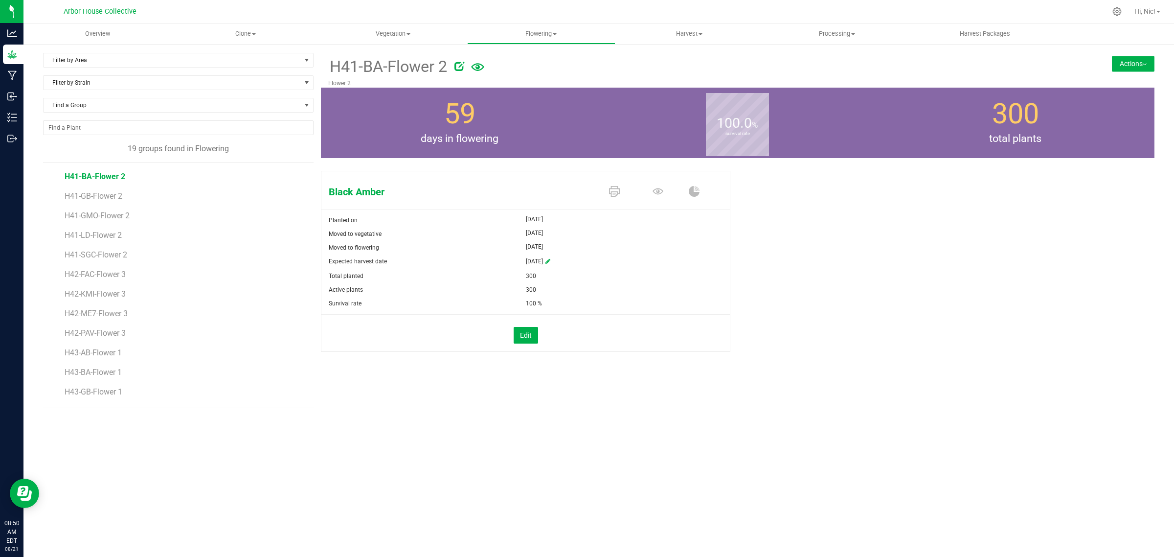
click at [461, 65] on icon at bounding box center [460, 66] width 10 height 10
click at [373, 67] on input "H41-BA-Flower 2" at bounding box center [619, 66] width 583 height 15
type input "H41-BA-F2"
click at [939, 66] on icon "Cancel button" at bounding box center [940, 66] width 8 height 6
click at [108, 201] on span "H41-GB-Flower 2" at bounding box center [95, 195] width 61 height 9
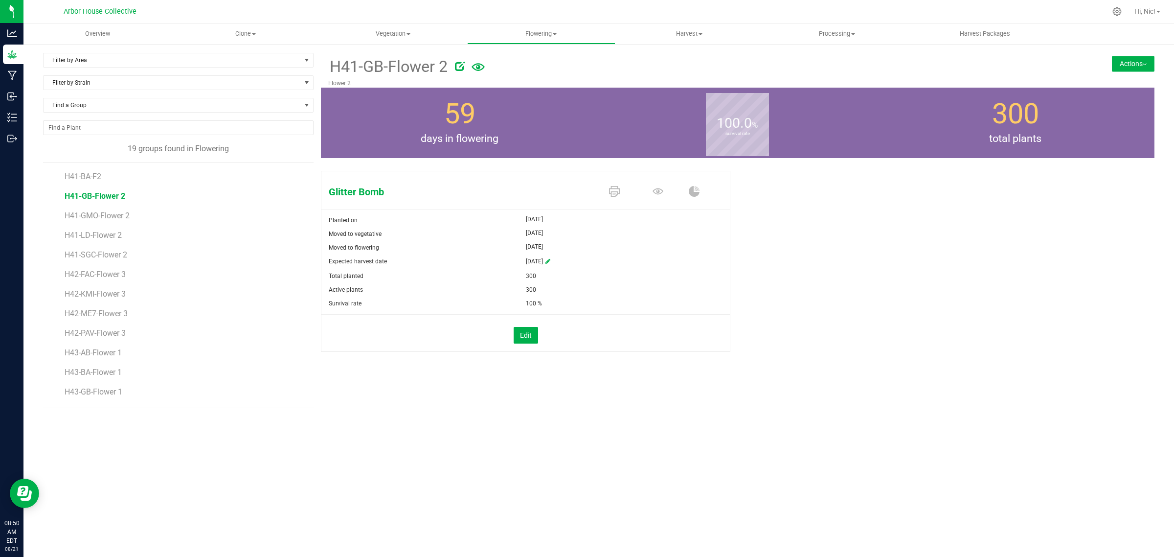
click at [458, 68] on icon at bounding box center [460, 66] width 10 height 10
click at [373, 65] on input "H41-GB-Flower 2" at bounding box center [619, 66] width 583 height 15
type input "H41-GB-F2"
click at [942, 67] on icon "Cancel button" at bounding box center [940, 66] width 8 height 6
click at [116, 220] on span "H41-GMO-Flower 2" at bounding box center [99, 215] width 68 height 9
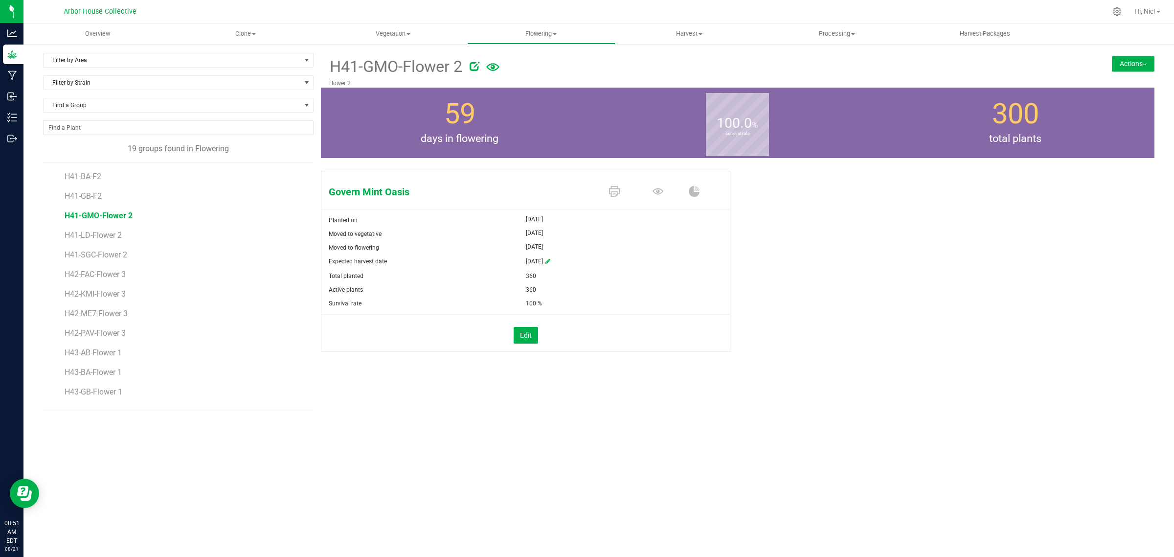
click at [476, 62] on icon at bounding box center [475, 66] width 10 height 10
click at [380, 65] on input "H41-GMO-Flower 2" at bounding box center [619, 66] width 583 height 15
type input "H41-GMO-F2"
click at [941, 65] on icon "Cancel button" at bounding box center [940, 66] width 8 height 6
click at [118, 238] on span "H41-LD-Flower 2" at bounding box center [95, 234] width 60 height 9
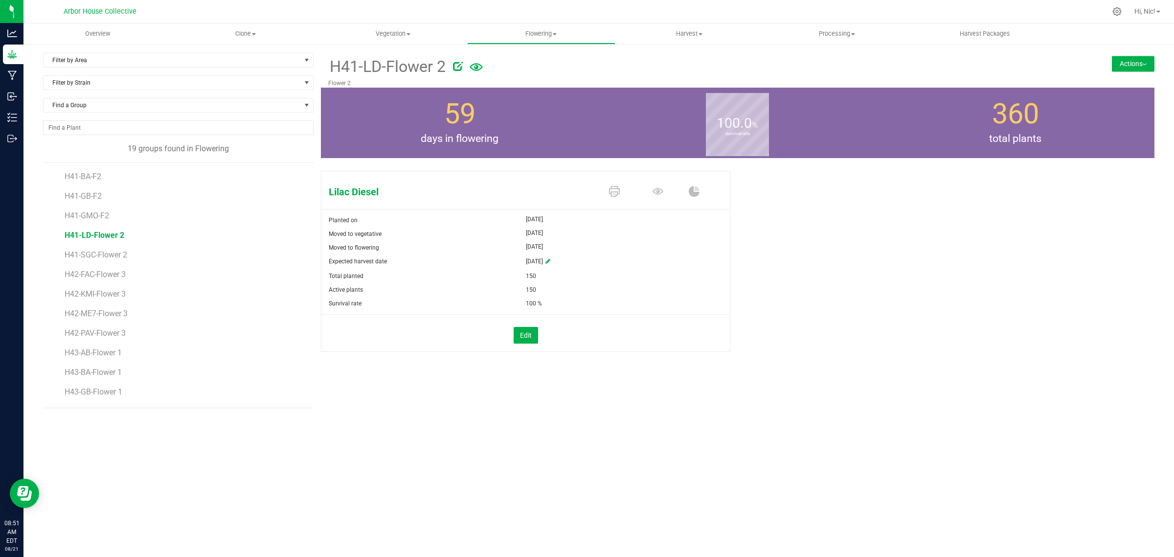
click at [456, 69] on icon at bounding box center [458, 66] width 10 height 10
click at [374, 68] on input "H41-LD-Flower 2" at bounding box center [619, 66] width 583 height 15
type input "H41-LD-F2"
click at [942, 67] on icon "Cancel button" at bounding box center [940, 66] width 8 height 6
click at [106, 258] on span "H41-SGC-Flower 2" at bounding box center [98, 254] width 66 height 9
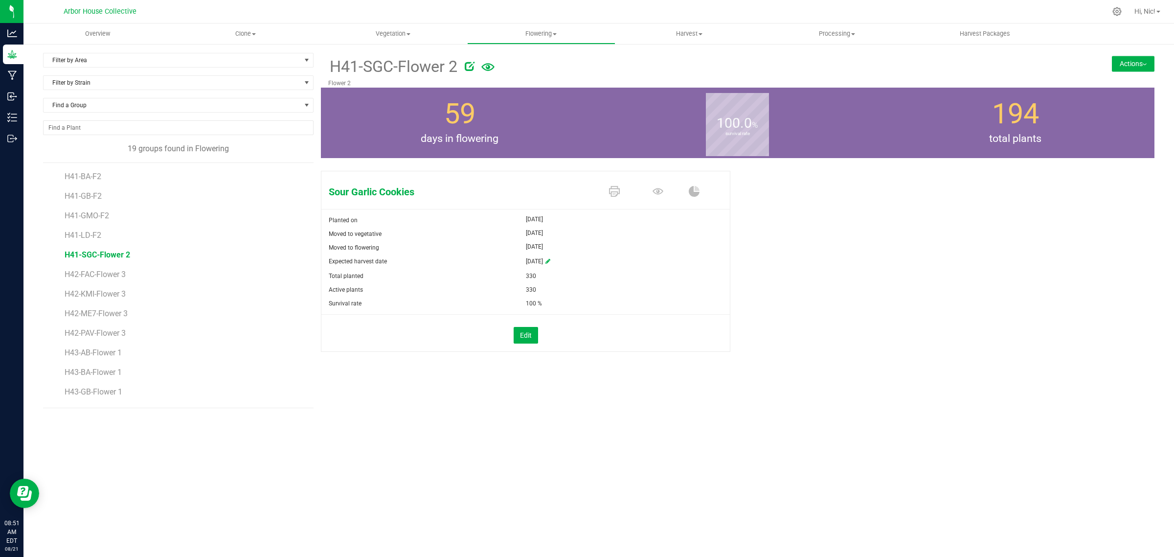
click at [466, 68] on icon at bounding box center [470, 66] width 10 height 10
drag, startPoint x: 378, startPoint y: 66, endPoint x: 405, endPoint y: 69, distance: 27.1
click at [378, 65] on input "H41-SGC-Flower 2" at bounding box center [619, 66] width 583 height 15
type input "H41-SGC-F2"
click at [940, 66] on icon "Cancel button" at bounding box center [940, 66] width 8 height 6
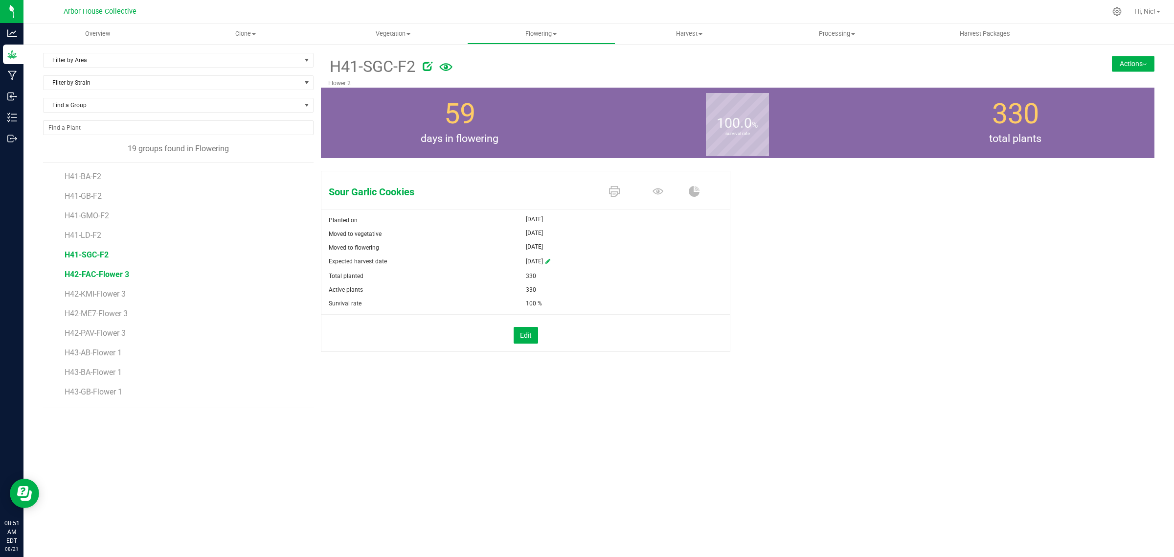
click at [117, 278] on span "H42-FAC-Flower 3" at bounding box center [97, 274] width 65 height 9
click at [466, 65] on icon at bounding box center [467, 66] width 10 height 10
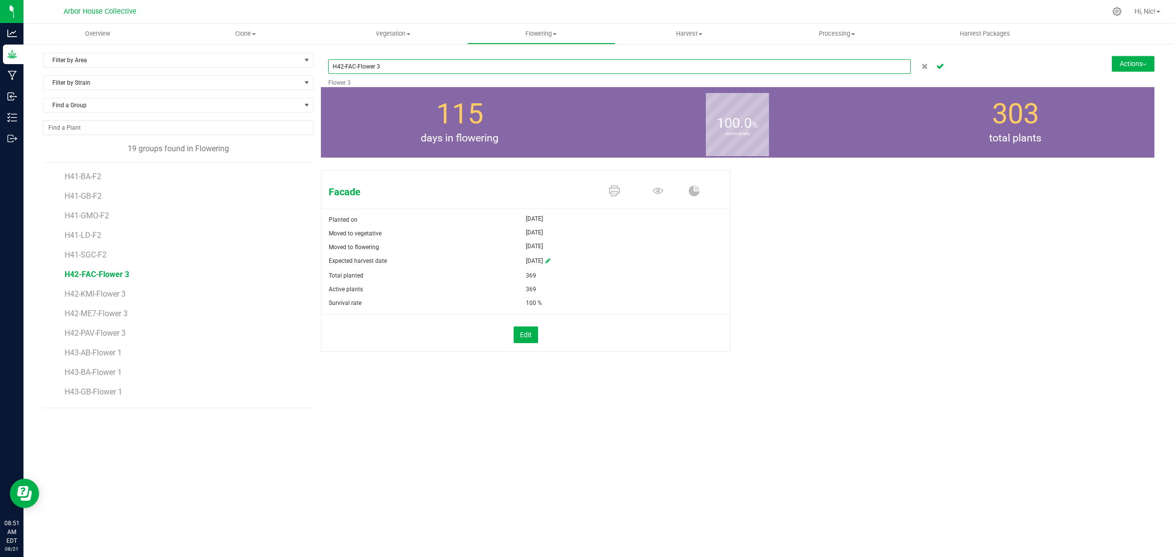
click at [377, 66] on input "H42-FAC-Flower 3" at bounding box center [619, 66] width 583 height 15
type input "H42-FAC-F3"
click at [939, 66] on icon "Cancel button" at bounding box center [940, 66] width 8 height 6
click at [122, 297] on span "H42-KMI-Flower 3" at bounding box center [97, 293] width 65 height 9
click at [470, 64] on icon at bounding box center [467, 66] width 10 height 10
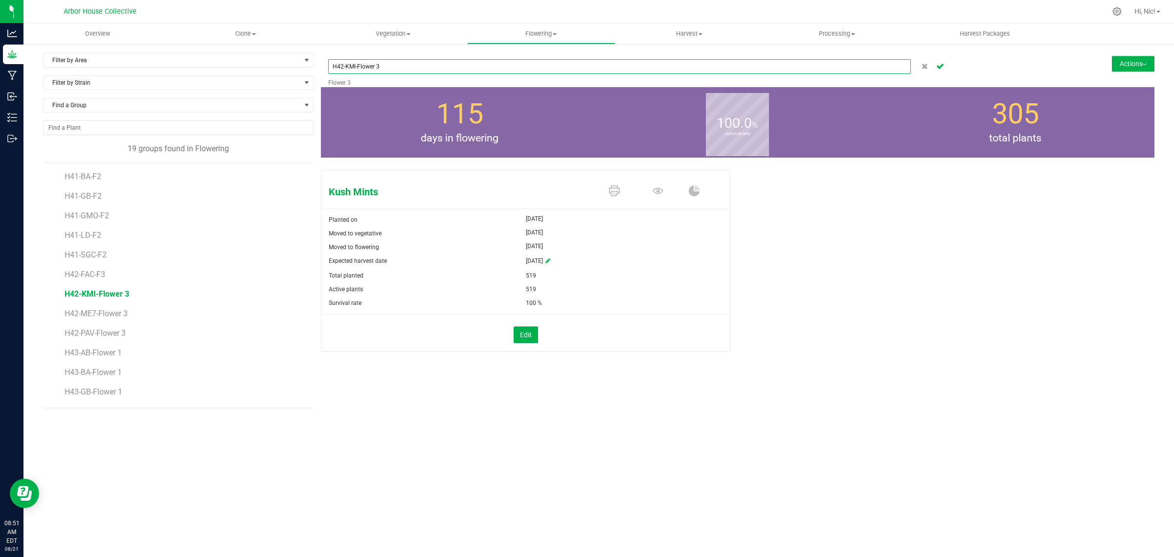
click at [378, 68] on input "H42-KMI-Flower 3" at bounding box center [619, 66] width 583 height 15
type input "H42-KMI-F3"
click at [937, 67] on icon "Cancel button" at bounding box center [940, 66] width 8 height 6
click at [108, 316] on span "H42-ME7-Flower 3" at bounding box center [98, 313] width 66 height 9
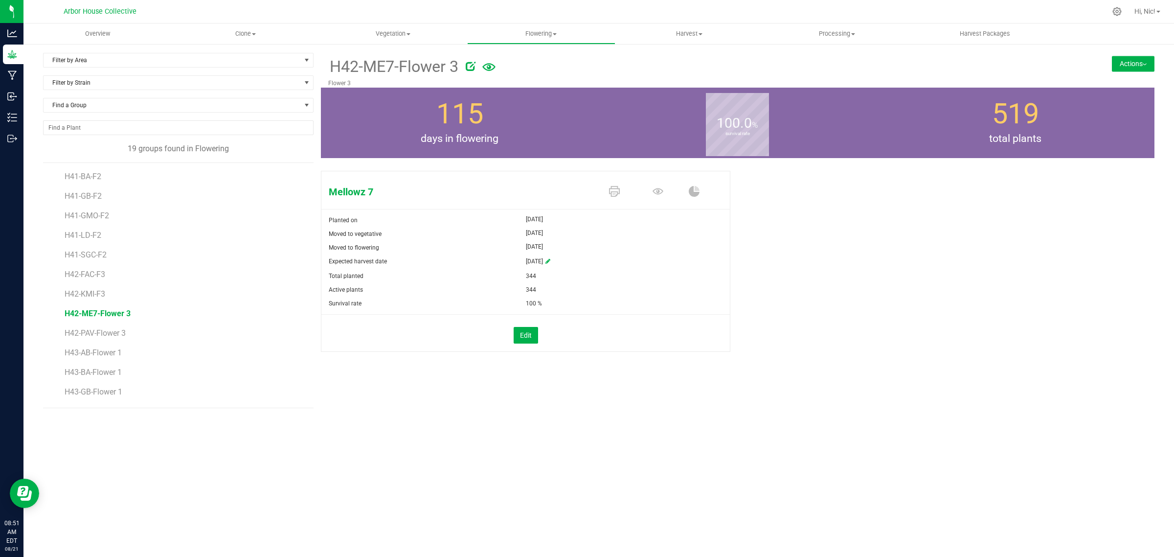
click at [470, 65] on icon at bounding box center [471, 66] width 10 height 10
click at [378, 65] on input "H42-ME7-Flower 3" at bounding box center [619, 66] width 583 height 15
type input "H42-ME7-F3"
click at [939, 65] on icon "Cancel button" at bounding box center [940, 66] width 8 height 6
click at [114, 338] on span "H42-PAV-Flower 3" at bounding box center [97, 332] width 64 height 9
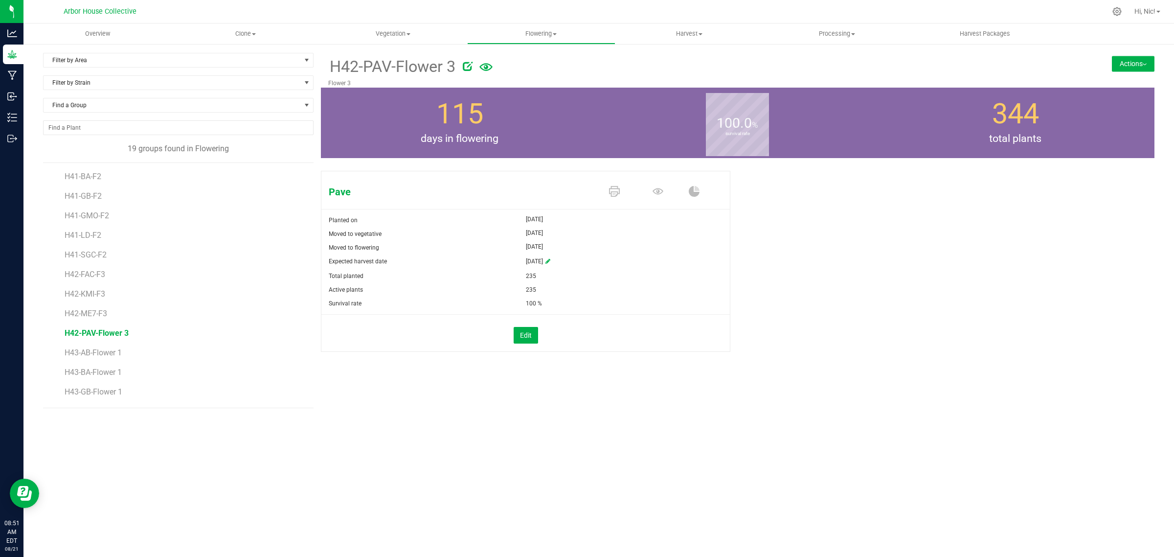
click at [467, 69] on icon at bounding box center [468, 66] width 10 height 10
click at [378, 66] on input "H42-PAV-Flower 3" at bounding box center [619, 66] width 583 height 15
type input "H42-PAV-F3"
click at [941, 65] on icon "Cancel button" at bounding box center [940, 66] width 8 height 6
click at [109, 357] on span "H43-AB-Flower 1" at bounding box center [95, 352] width 61 height 9
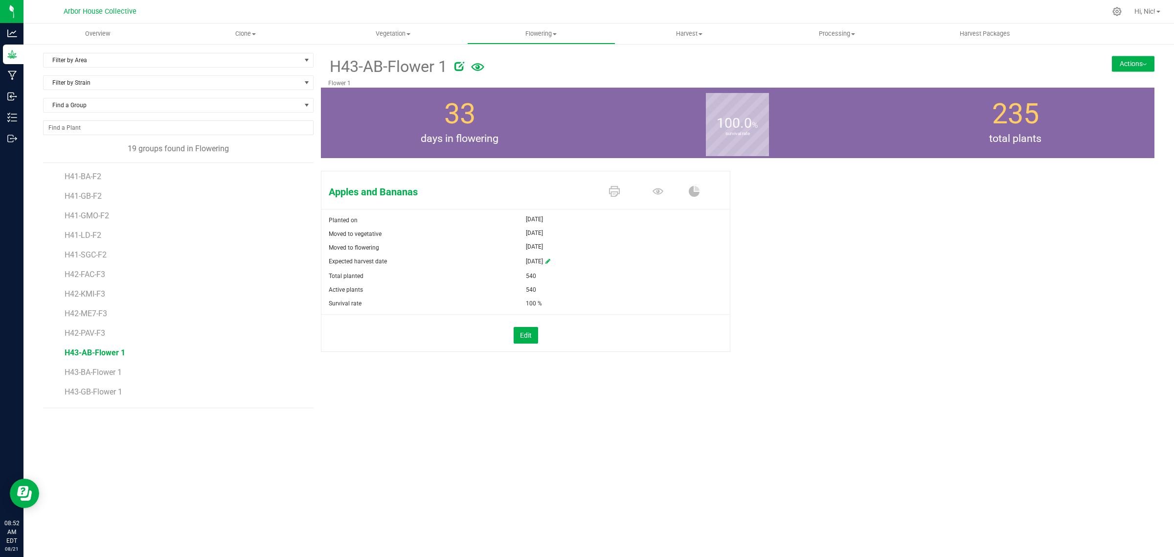
click at [463, 68] on icon at bounding box center [460, 66] width 10 height 10
drag, startPoint x: 373, startPoint y: 67, endPoint x: 389, endPoint y: 67, distance: 16.1
click at [375, 67] on input "H43-AB-Flower 1" at bounding box center [619, 66] width 583 height 15
click at [462, 65] on input "H43-AB-Flower 1" at bounding box center [619, 66] width 583 height 15
click at [373, 62] on input "H43-AB-Flower 1" at bounding box center [619, 66] width 583 height 15
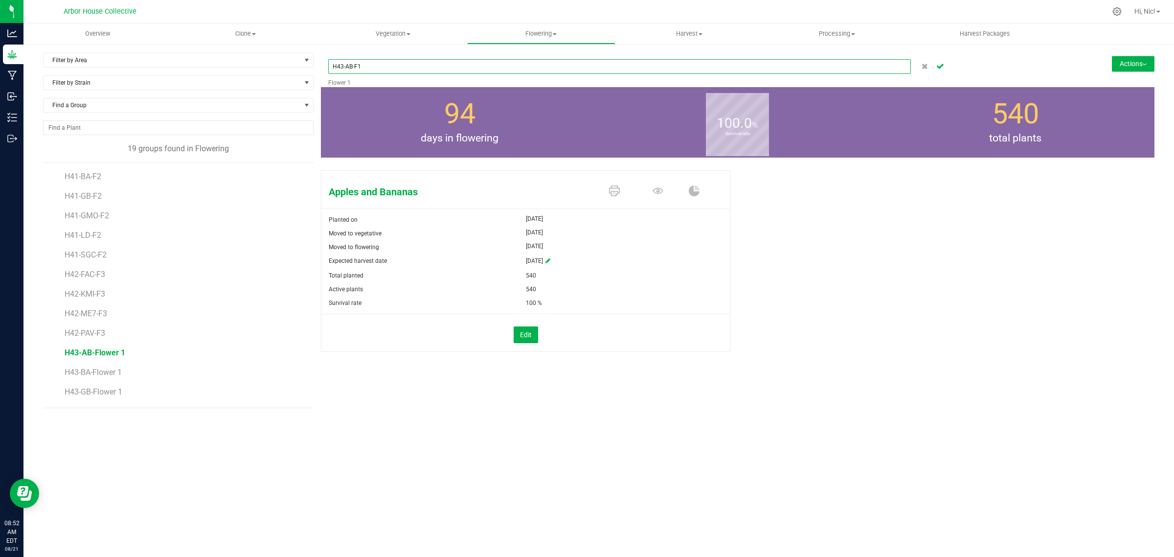
type input "H43-AB-F1"
click at [943, 64] on icon "Cancel button" at bounding box center [940, 66] width 8 height 6
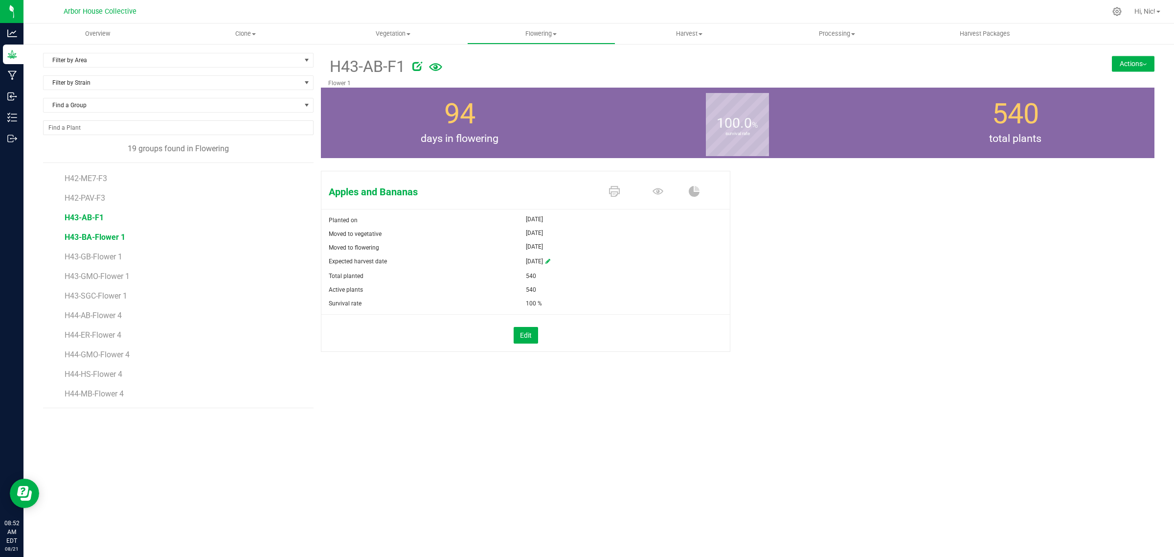
click at [108, 241] on span "H43-BA-Flower 1" at bounding box center [95, 236] width 61 height 9
click at [458, 68] on icon at bounding box center [460, 66] width 10 height 10
click at [373, 65] on input "H43-BA-Flower 1" at bounding box center [619, 66] width 583 height 15
type input "H43-BA-F1"
click at [937, 67] on icon "Cancel button" at bounding box center [940, 66] width 8 height 6
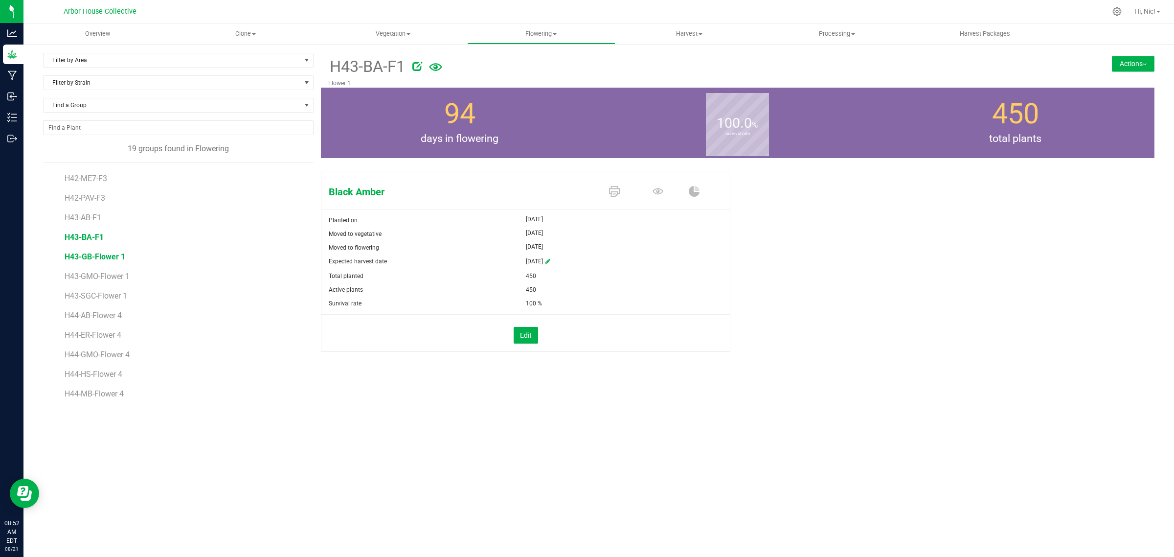
click at [113, 255] on span "H43-GB-Flower 1" at bounding box center [95, 256] width 61 height 9
click at [460, 64] on icon at bounding box center [460, 66] width 10 height 10
click at [373, 67] on input "H43-GB-Flower 1" at bounding box center [619, 66] width 583 height 15
type input "H43-GB-F1"
click at [940, 67] on icon "Cancel button" at bounding box center [940, 66] width 8 height 6
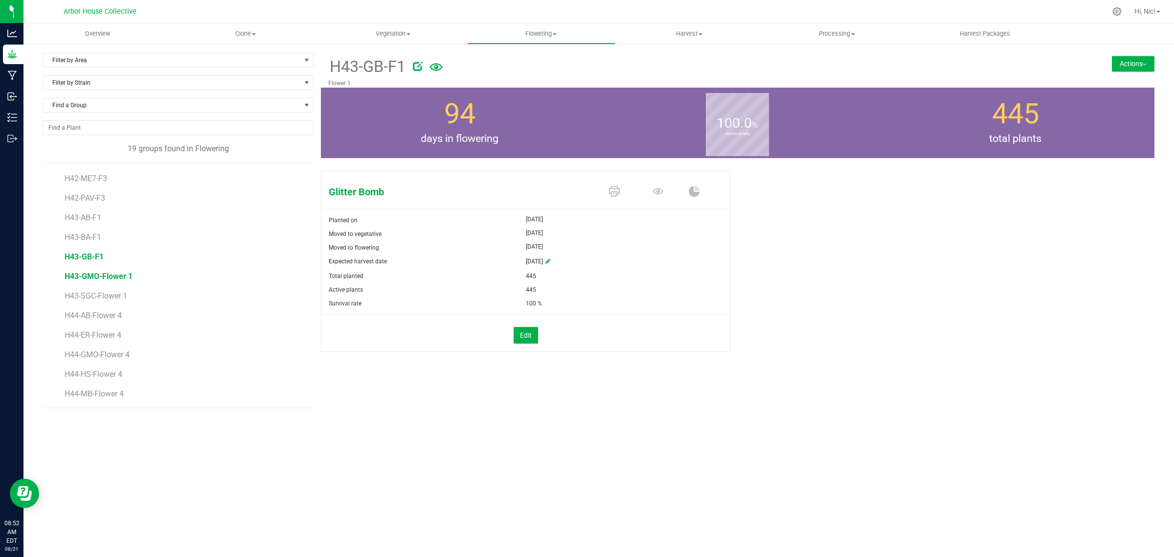
click at [109, 280] on span "H43-GMO-Flower 1" at bounding box center [99, 276] width 68 height 9
click at [475, 67] on icon at bounding box center [475, 66] width 10 height 10
click at [380, 66] on input "H43-GMO-Flower 1" at bounding box center [619, 66] width 583 height 15
type input "H43-GMO-F1"
click at [942, 67] on icon "Cancel button" at bounding box center [940, 66] width 8 height 6
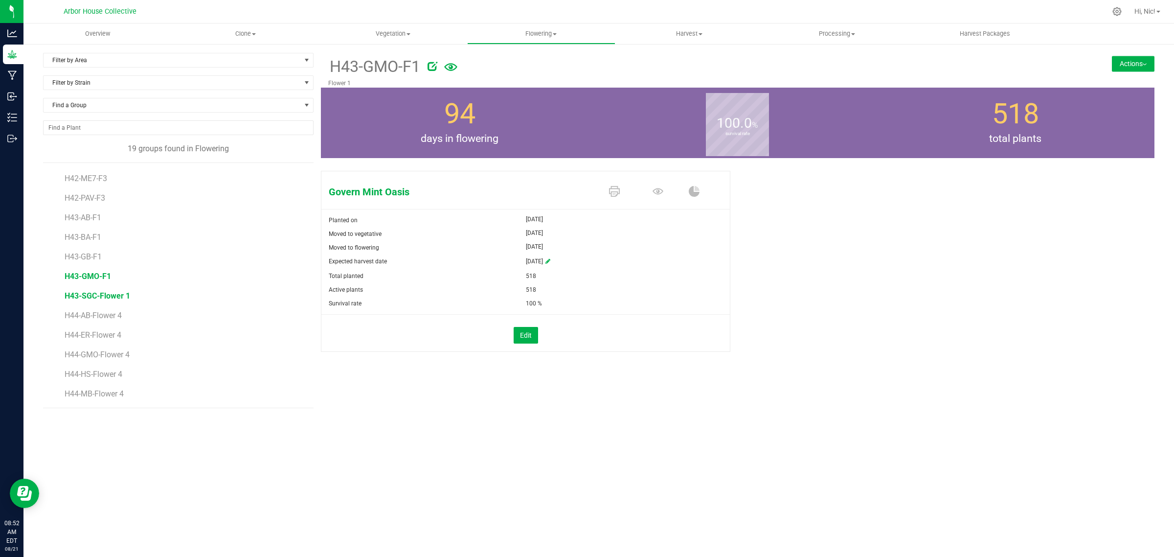
click at [108, 297] on span "H43-SGC-Flower 1" at bounding box center [98, 295] width 66 height 9
click at [470, 62] on icon at bounding box center [470, 66] width 10 height 10
click at [378, 67] on input "H43-SGC-Flower 1" at bounding box center [619, 66] width 583 height 15
type input "H43-SGC-F1"
click at [940, 66] on icon "Cancel button" at bounding box center [940, 66] width 8 height 6
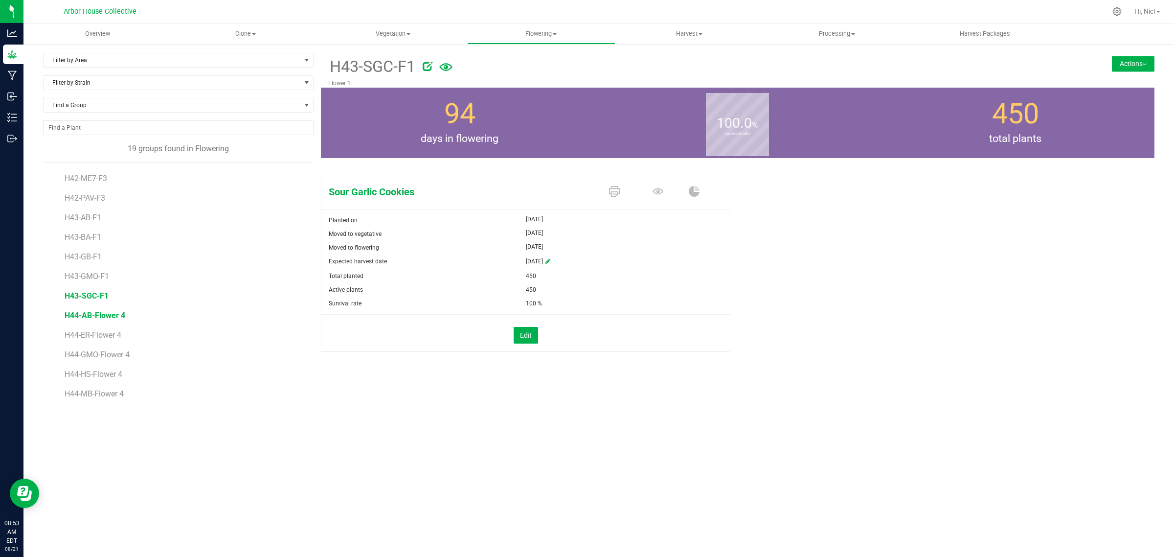
click at [118, 319] on span "H44-AB-Flower 4" at bounding box center [95, 315] width 61 height 9
click at [463, 65] on icon at bounding box center [460, 66] width 10 height 10
click at [375, 67] on input "H44-AB-Flower 4" at bounding box center [619, 66] width 583 height 15
type input "H44-AB-F4"
click at [942, 64] on icon "Cancel button" at bounding box center [940, 66] width 8 height 6
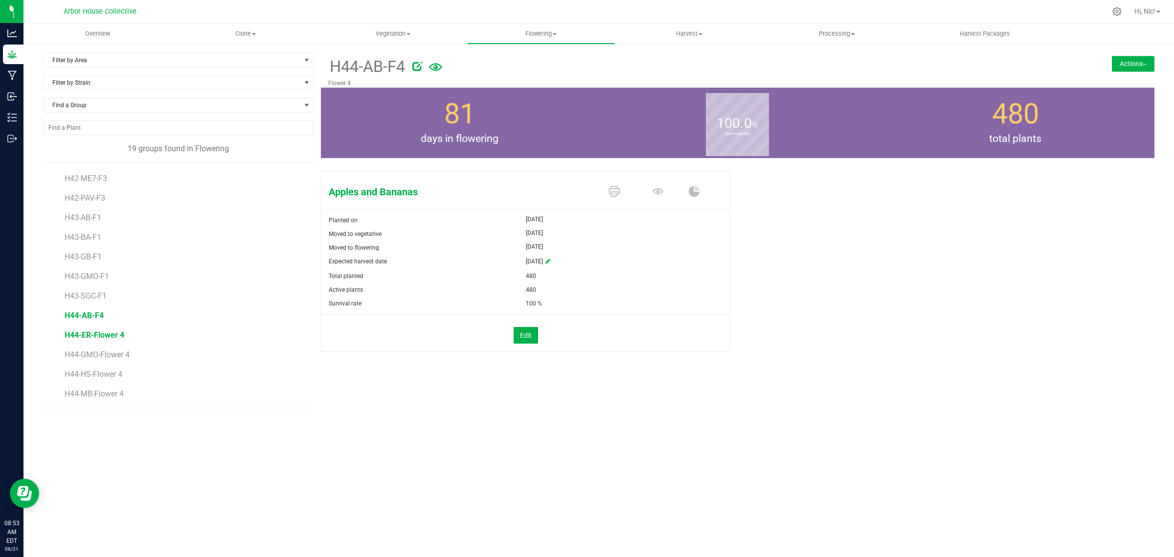
click at [110, 339] on span "H44-ER-Flower 4" at bounding box center [95, 334] width 60 height 9
click at [461, 62] on icon at bounding box center [458, 66] width 10 height 10
click at [372, 67] on input "H44-ER-Flower 4" at bounding box center [619, 66] width 583 height 15
type input "H44-ER-F4"
click at [939, 64] on icon "Cancel button" at bounding box center [940, 66] width 8 height 6
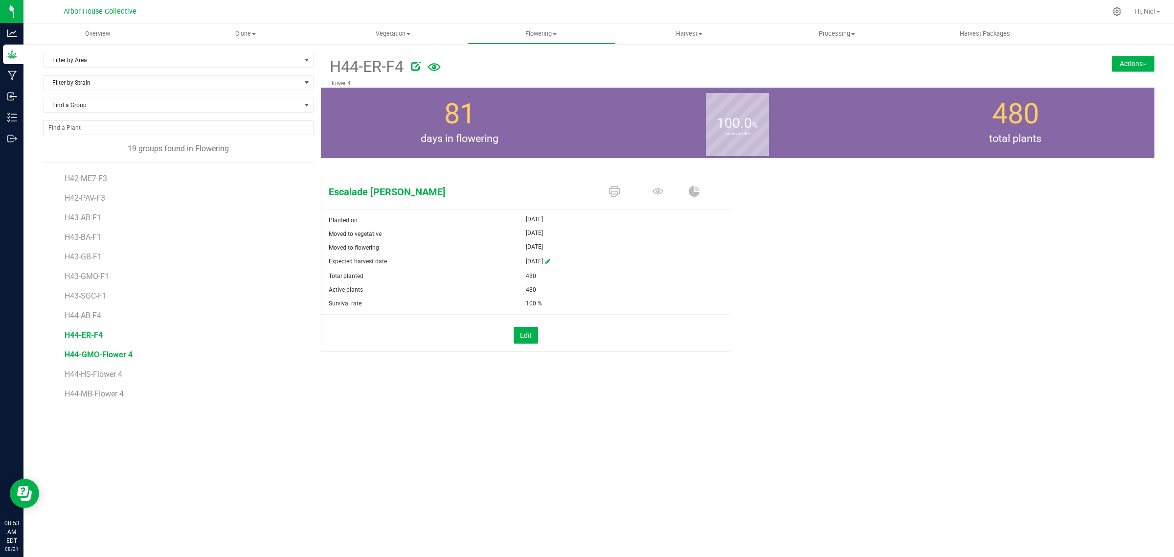
click at [126, 353] on span "H44-GMO-Flower 4" at bounding box center [99, 354] width 68 height 9
click at [473, 66] on icon at bounding box center [475, 66] width 10 height 10
click at [380, 65] on input "H44-GMO-Flower 4" at bounding box center [619, 66] width 583 height 15
type input "H44-GMO-F4"
click at [940, 68] on icon "Cancel button" at bounding box center [940, 66] width 8 height 6
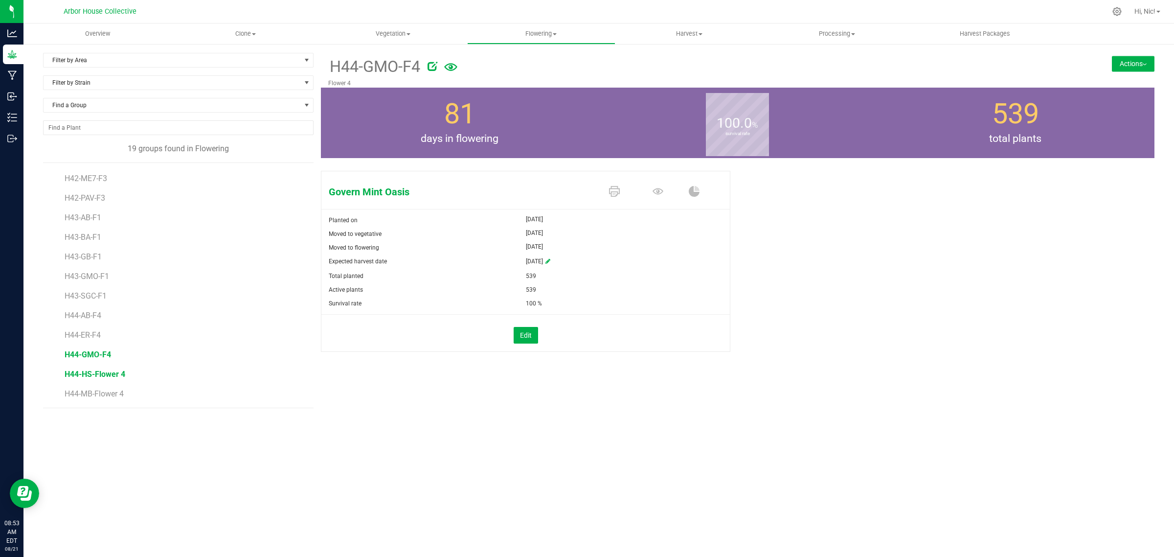
click at [120, 377] on span "H44-HS-Flower 4" at bounding box center [95, 373] width 61 height 9
click at [460, 65] on icon at bounding box center [460, 66] width 10 height 10
click at [374, 67] on input "H44-HS-Flower 4" at bounding box center [619, 66] width 583 height 15
type input "H44-HS-F4"
click at [940, 65] on icon "Cancel button" at bounding box center [940, 66] width 8 height 6
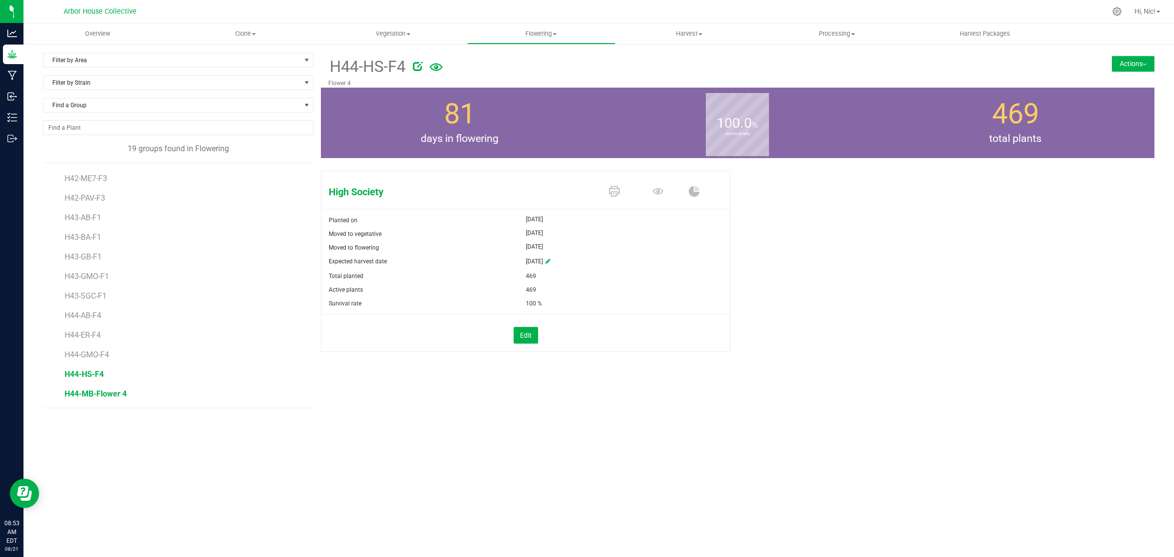
click at [116, 397] on span "H44-MB-Flower 4" at bounding box center [96, 393] width 62 height 9
click at [465, 61] on icon at bounding box center [463, 66] width 10 height 10
click at [375, 65] on input "H44-MB-Flower 4" at bounding box center [619, 66] width 583 height 15
type input "H44-MB-F4"
click at [940, 67] on icon "Cancel button" at bounding box center [940, 66] width 8 height 6
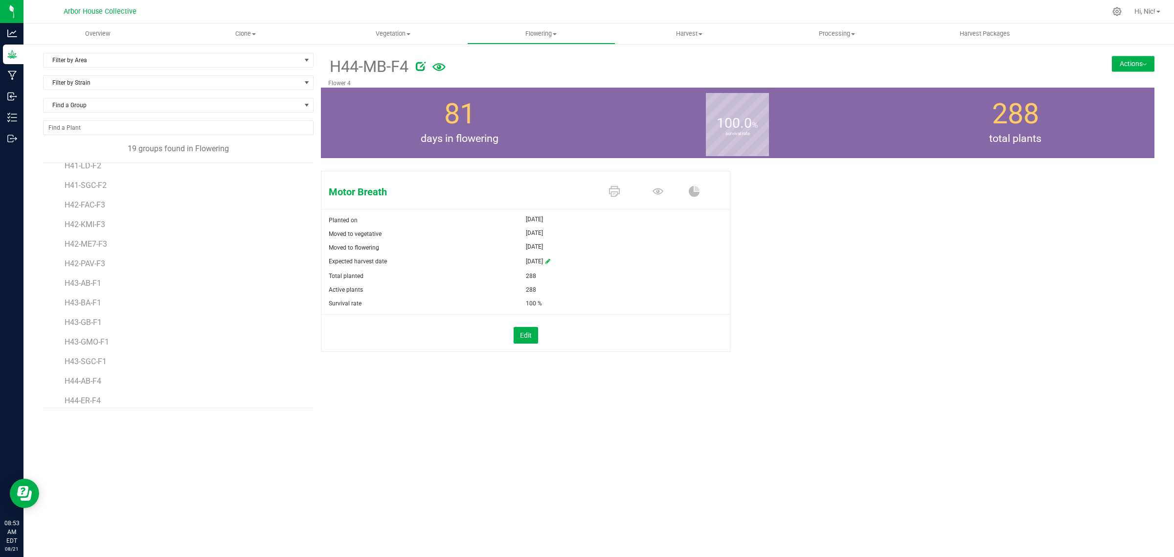
scroll to position [135, 0]
click at [593, 389] on div "H44-MB-F4 Flower 4 Actions Move group Split group" at bounding box center [738, 230] width 834 height 355
click at [407, 34] on span at bounding box center [409, 34] width 4 height 2
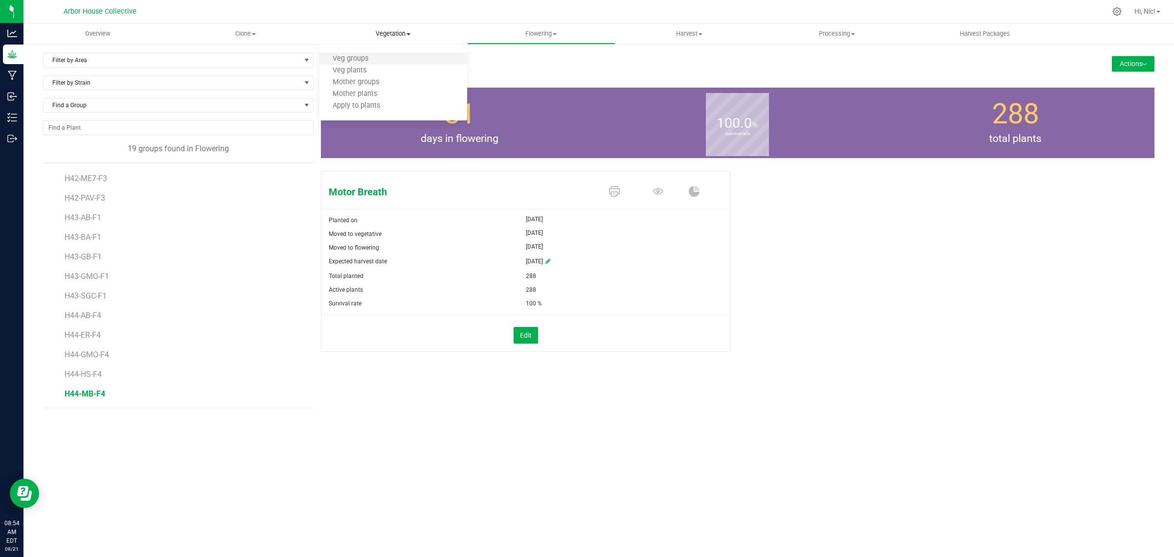
click at [400, 57] on li "Veg groups" at bounding box center [393, 59] width 148 height 12
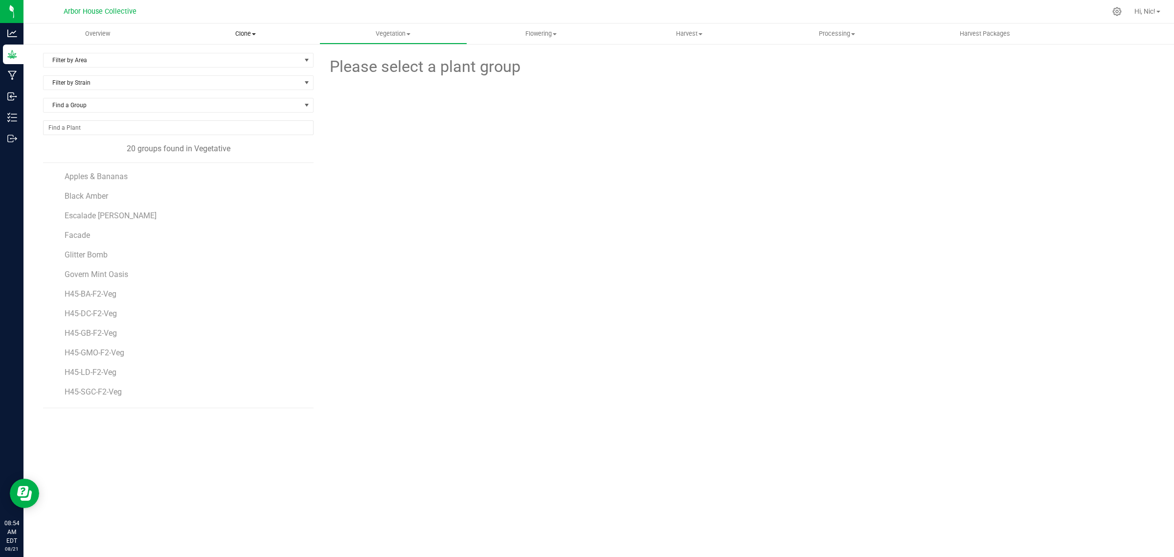
click at [255, 37] on span "Clone" at bounding box center [245, 33] width 147 height 9
click at [254, 66] on li "Cloning groups" at bounding box center [245, 71] width 148 height 12
click at [96, 37] on span "Overview" at bounding box center [97, 33] width 51 height 9
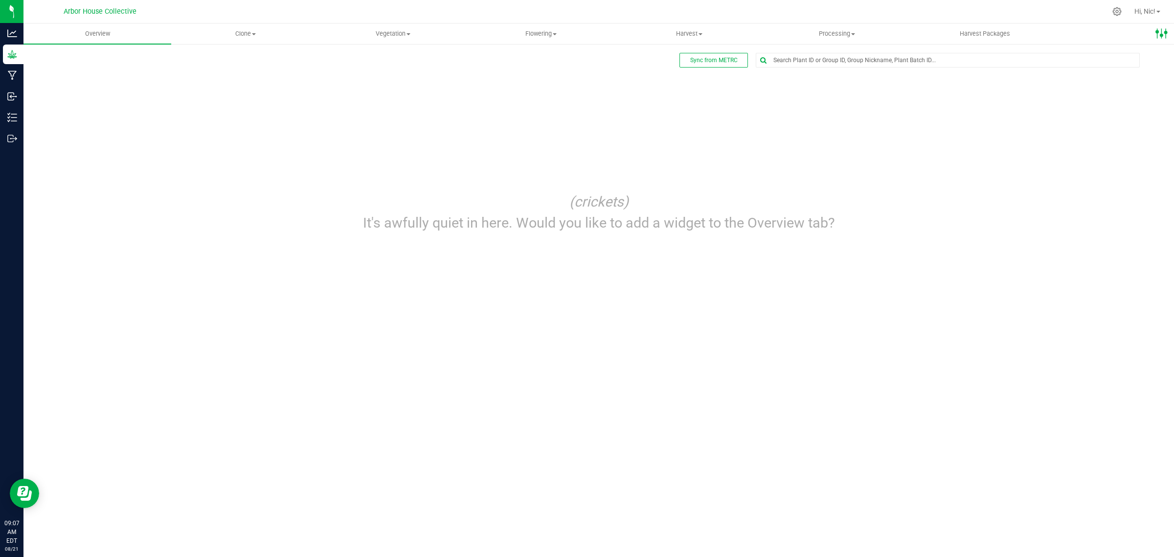
click at [1164, 34] on icon at bounding box center [1162, 33] width 13 height 13
click at [1141, 54] on li "Edit dashboard" at bounding box center [1121, 59] width 106 height 16
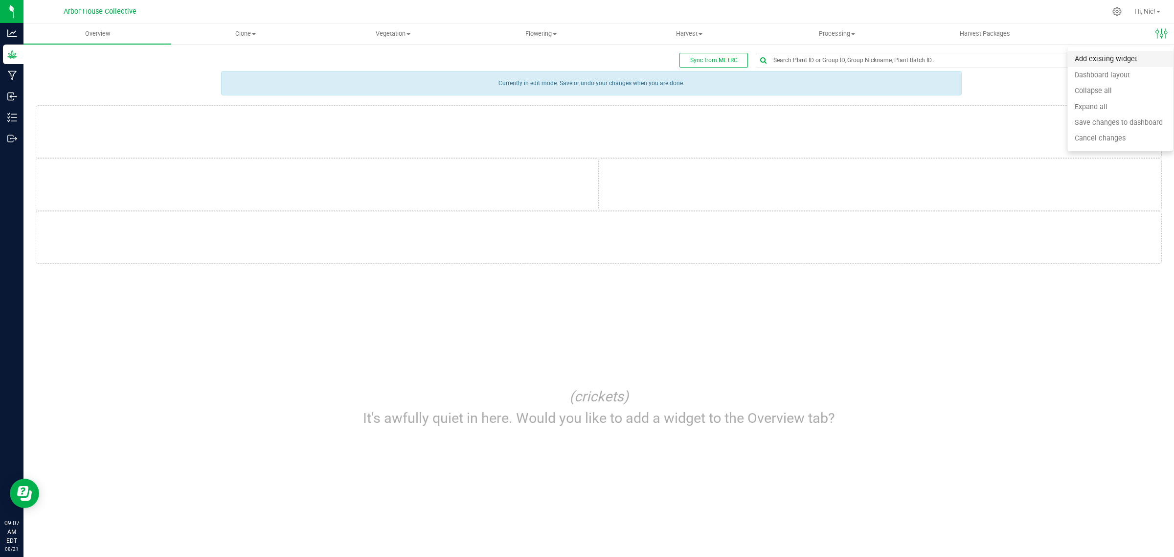
click at [1136, 60] on li "Add existing widget" at bounding box center [1121, 59] width 106 height 16
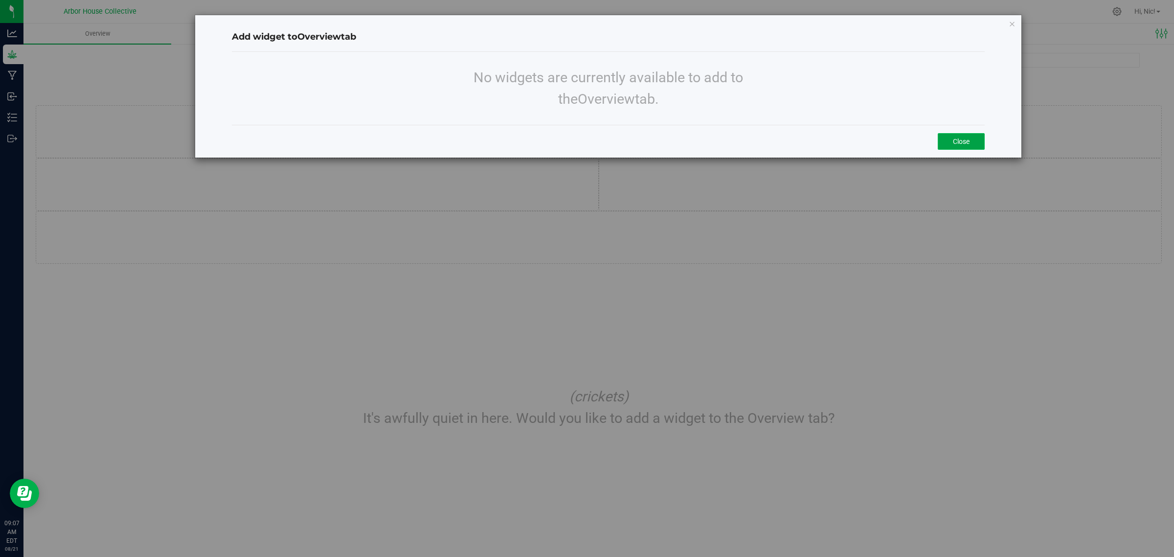
click at [970, 141] on button "Close" at bounding box center [961, 141] width 47 height 17
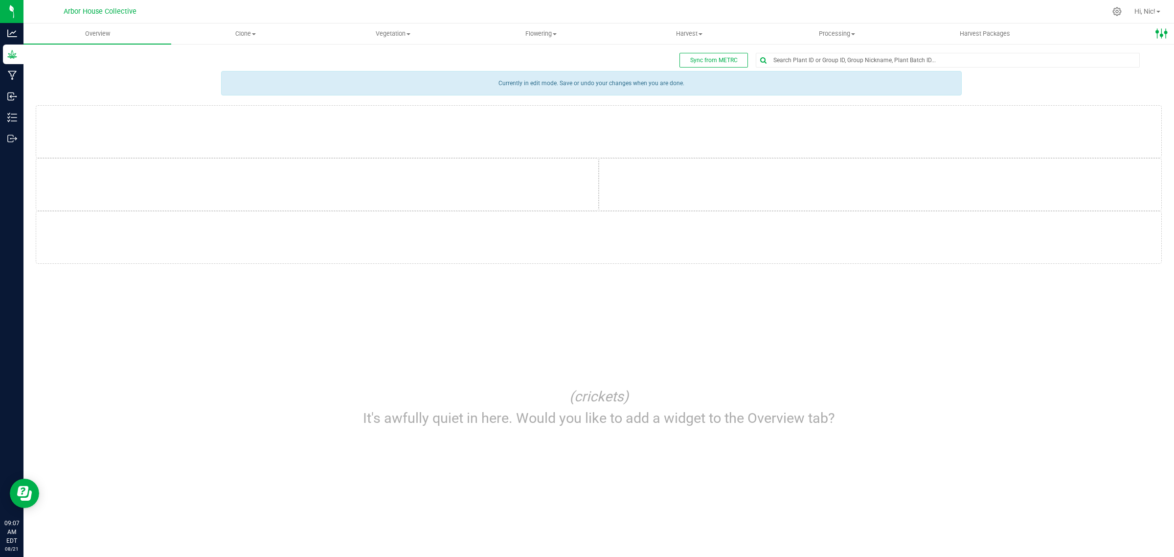
click at [1167, 31] on icon at bounding box center [1162, 33] width 13 height 13
click at [582, 85] on div "Currently in edit mode. Save or undo your changes when you are done." at bounding box center [591, 83] width 741 height 24
click at [243, 32] on span "Clone" at bounding box center [245, 33] width 147 height 9
click at [387, 32] on span "Vegetation" at bounding box center [393, 33] width 147 height 9
click at [387, 32] on span "Vegetation" at bounding box center [393, 33] width 148 height 9
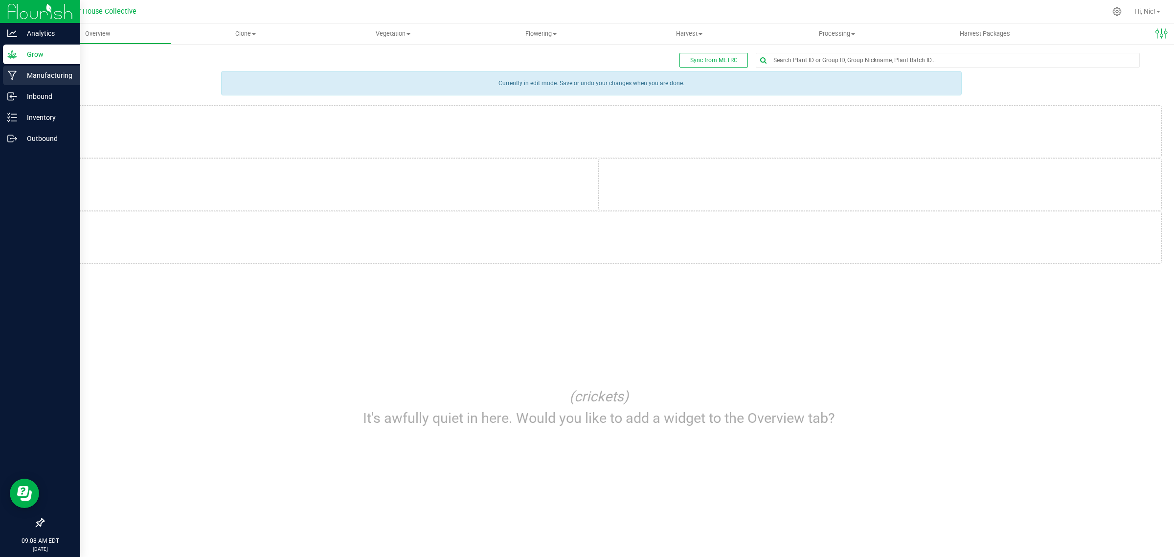
click at [51, 82] on div "Manufacturing" at bounding box center [41, 76] width 77 height 20
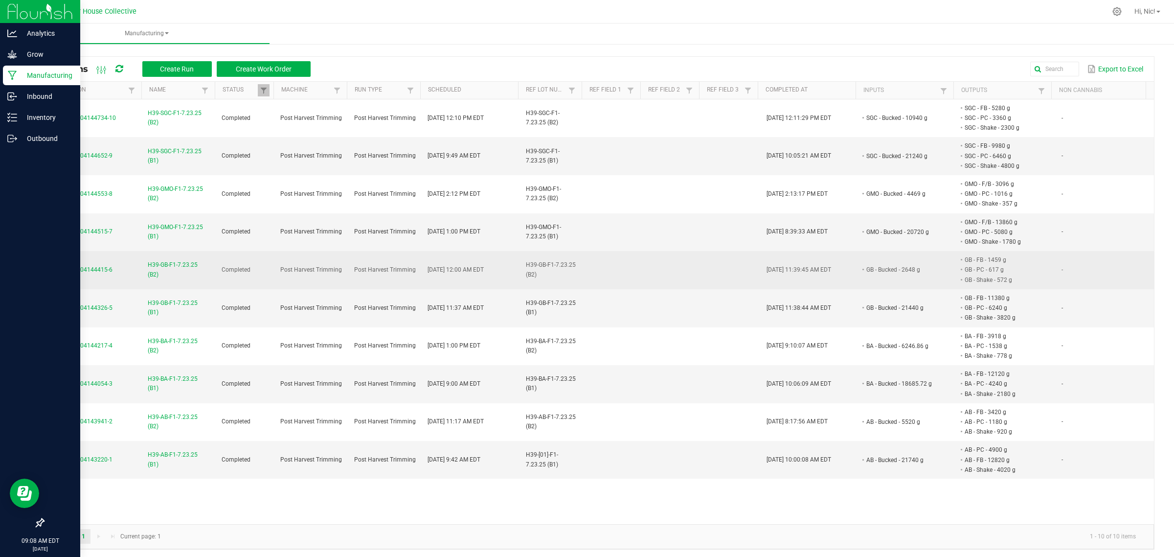
scroll to position [2, 0]
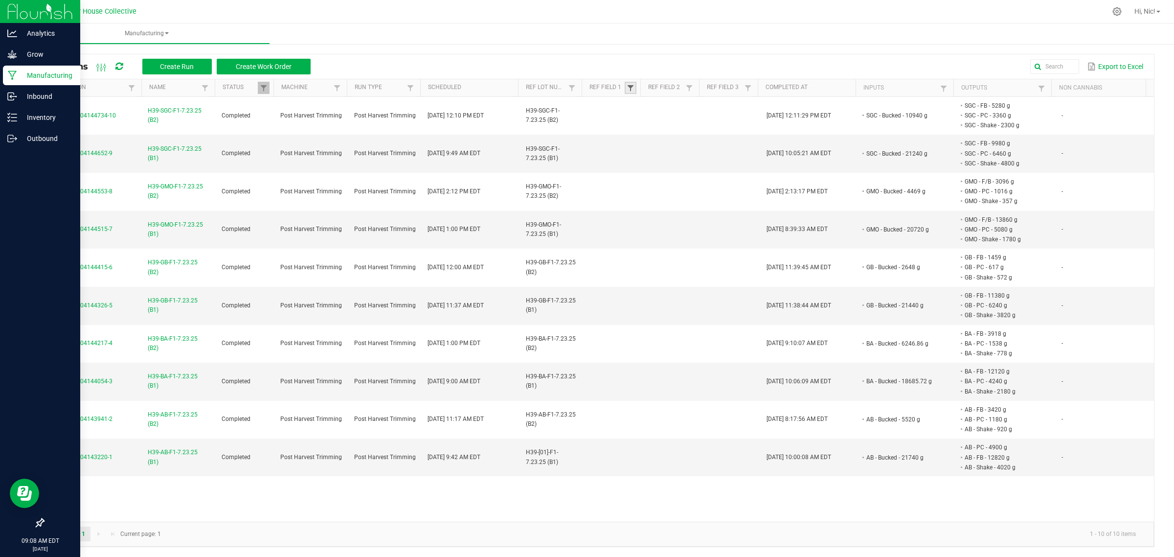
click at [628, 86] on span at bounding box center [631, 88] width 8 height 8
click at [118, 68] on icon at bounding box center [118, 66] width 7 height 9
click at [165, 32] on span "Manufacturing" at bounding box center [146, 33] width 246 height 8
click at [150, 60] on li "Waste log" at bounding box center [146, 64] width 246 height 12
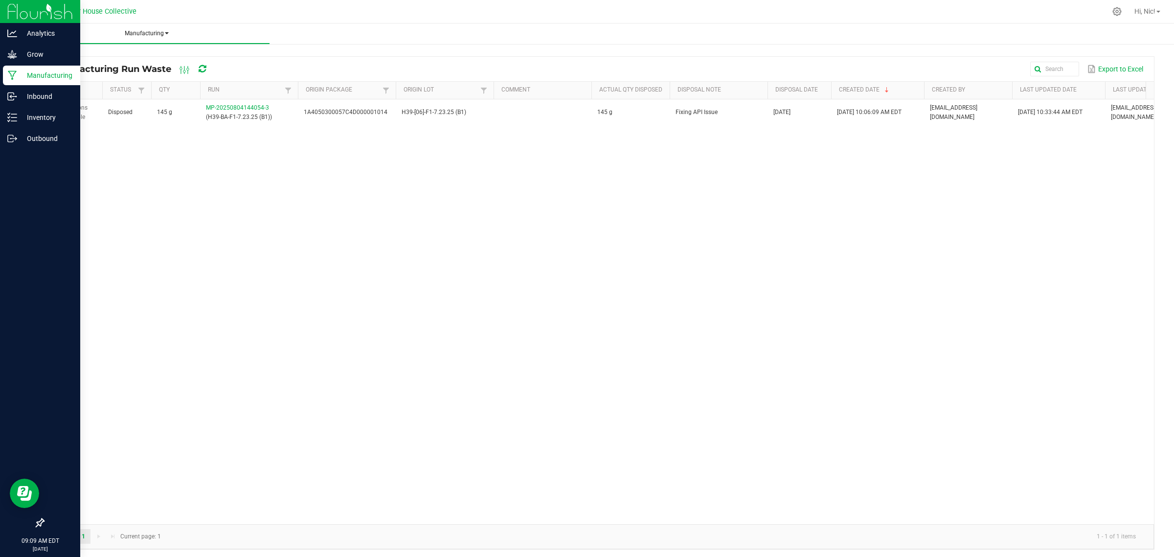
click at [162, 31] on span "Manufacturing" at bounding box center [146, 33] width 246 height 8
click at [131, 52] on li "All runs" at bounding box center [146, 52] width 246 height 12
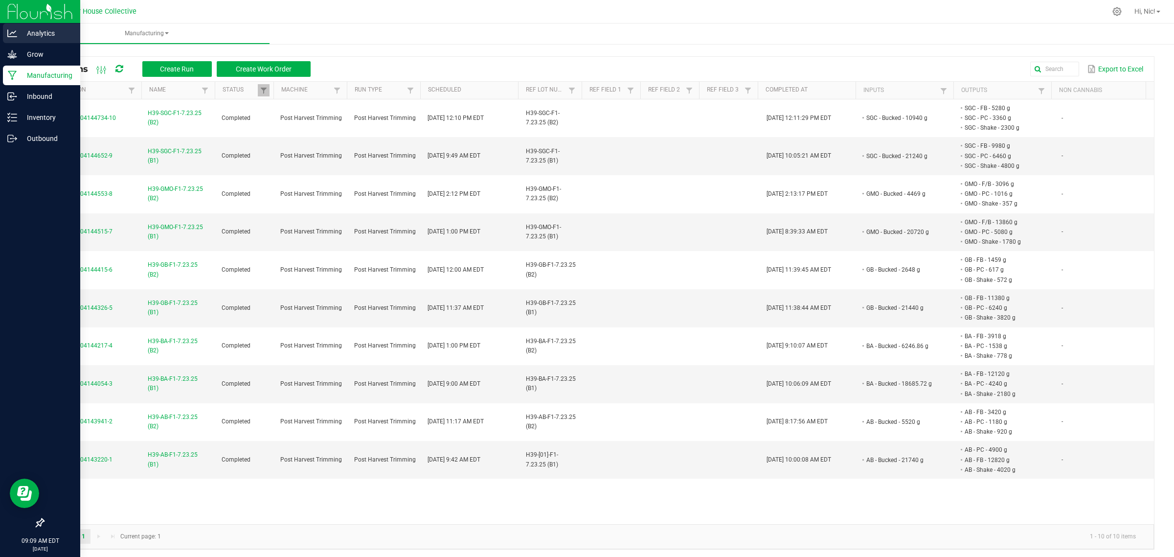
click at [12, 28] on icon at bounding box center [12, 33] width 10 height 10
